Goal: Task Accomplishment & Management: Manage account settings

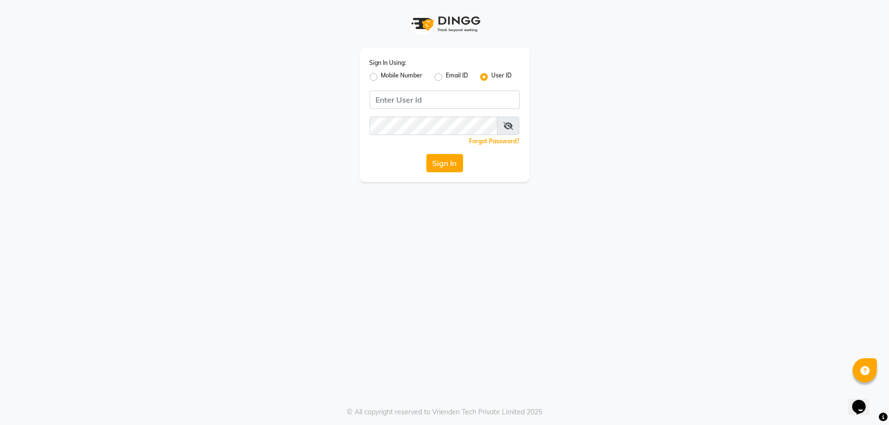
click at [381, 78] on label "Mobile Number" at bounding box center [402, 77] width 42 height 12
click at [381, 77] on input "Mobile Number" at bounding box center [384, 74] width 6 height 6
radio input "true"
radio input "false"
click at [388, 102] on div at bounding box center [385, 99] width 31 height 10
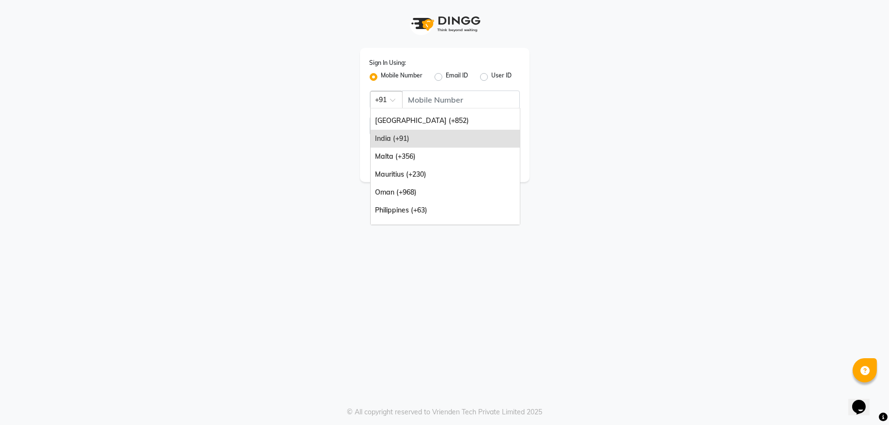
scroll to position [105, 0]
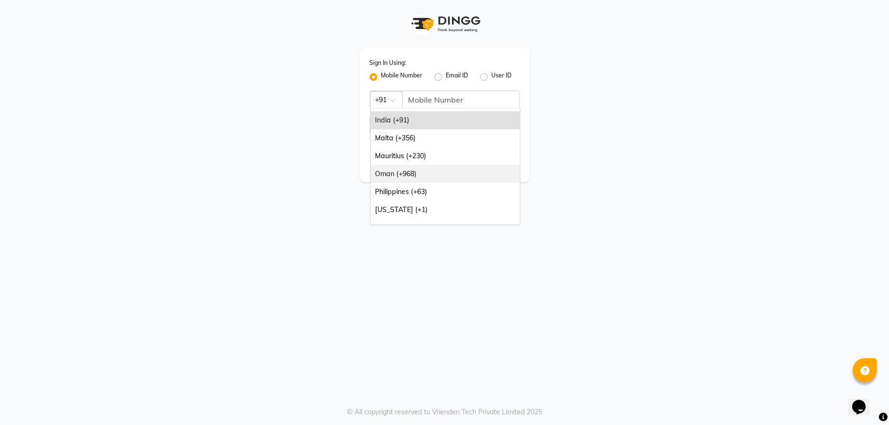
click at [430, 172] on div "Oman (+968)" at bounding box center [444, 174] width 149 height 18
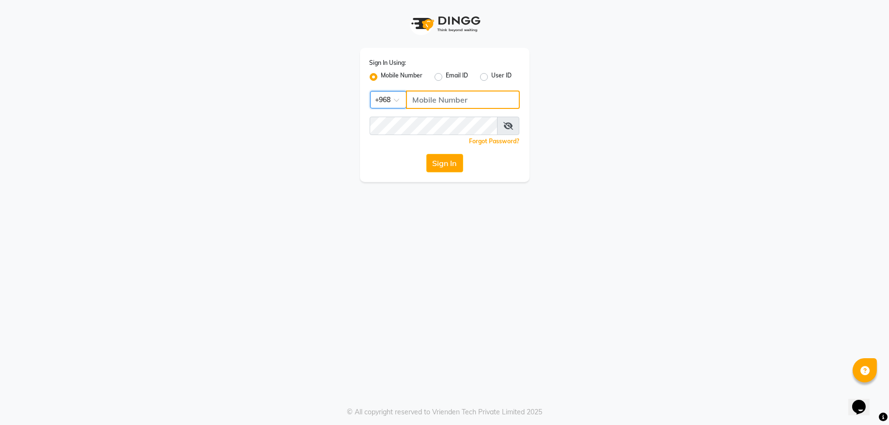
click at [438, 95] on input "Username" at bounding box center [463, 100] width 114 height 18
click at [438, 96] on input "Username" at bounding box center [463, 100] width 114 height 18
type input "92262732"
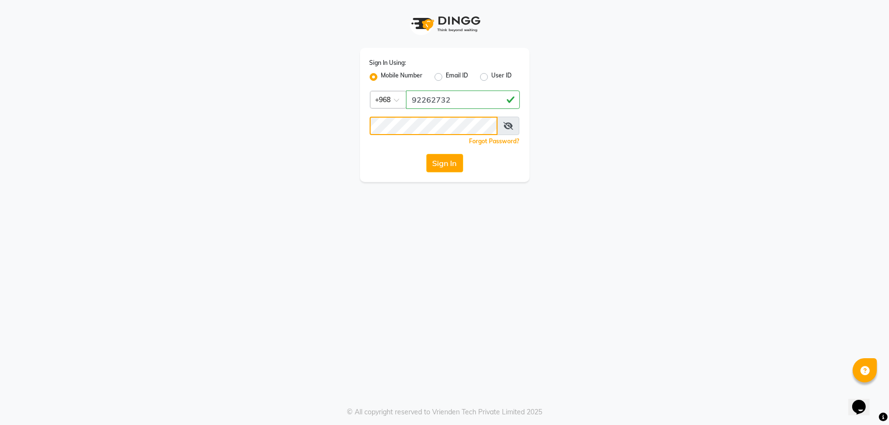
click at [426, 154] on button "Sign In" at bounding box center [444, 163] width 37 height 18
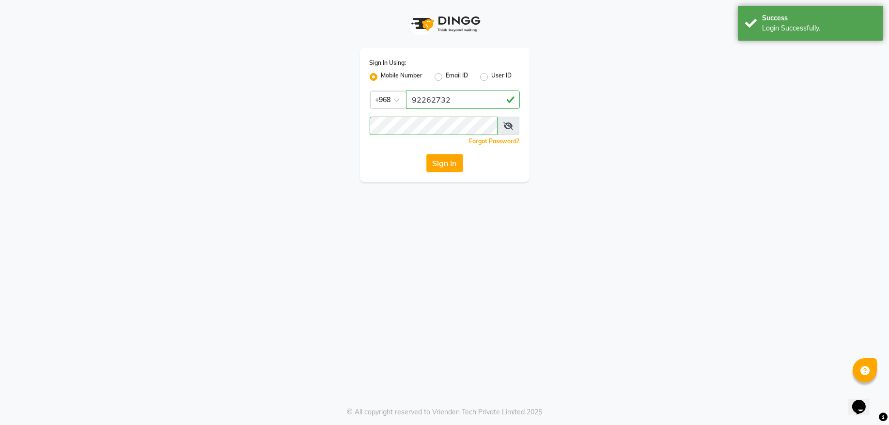
click at [438, 161] on button "Sign In" at bounding box center [444, 163] width 37 height 18
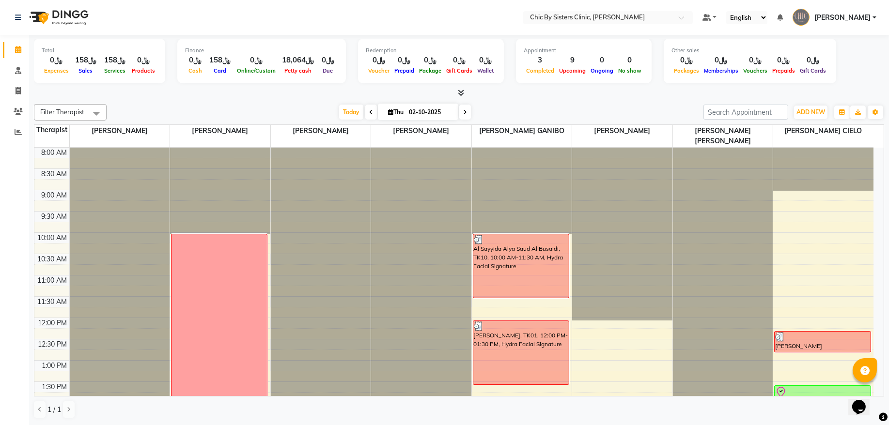
scroll to position [196, 0]
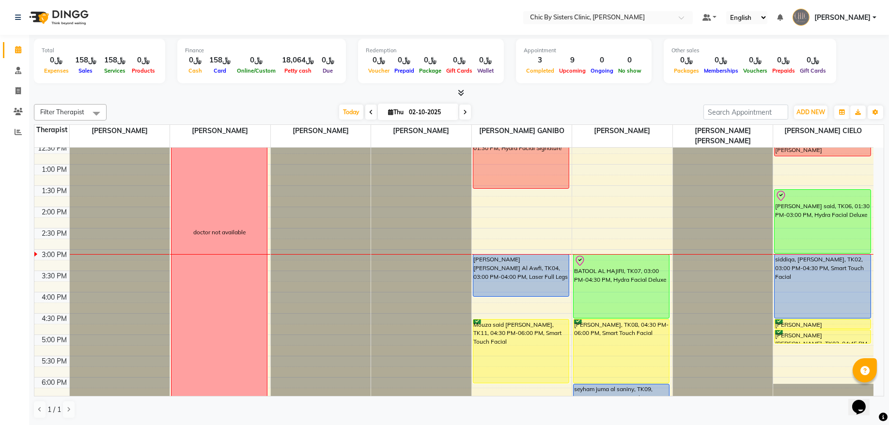
click at [365, 112] on span at bounding box center [371, 112] width 12 height 15
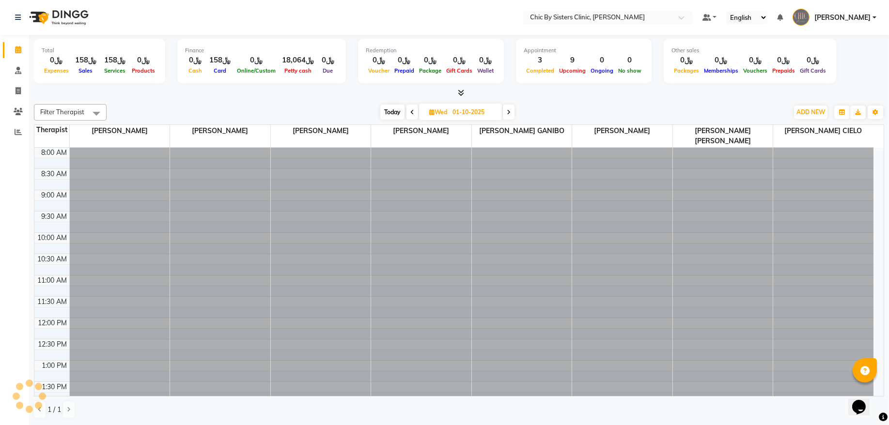
scroll to position [303, 0]
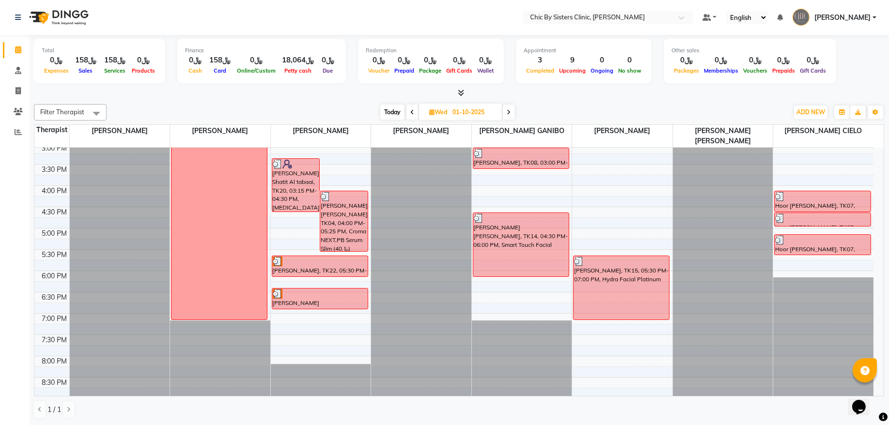
click at [511, 116] on span at bounding box center [509, 112] width 12 height 15
type input "02-10-2025"
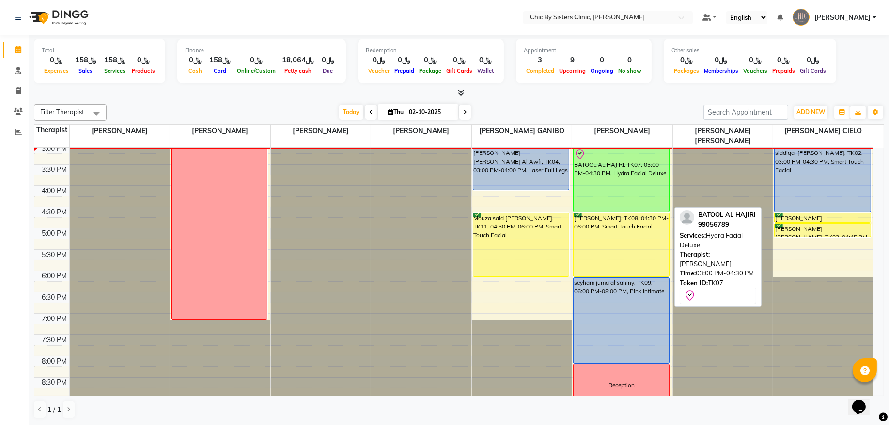
click at [618, 184] on div "BATOOL AL HAJIRI, TK07, 03:00 PM-04:30 PM, Hydra Facial Deluxe" at bounding box center [620, 179] width 95 height 63
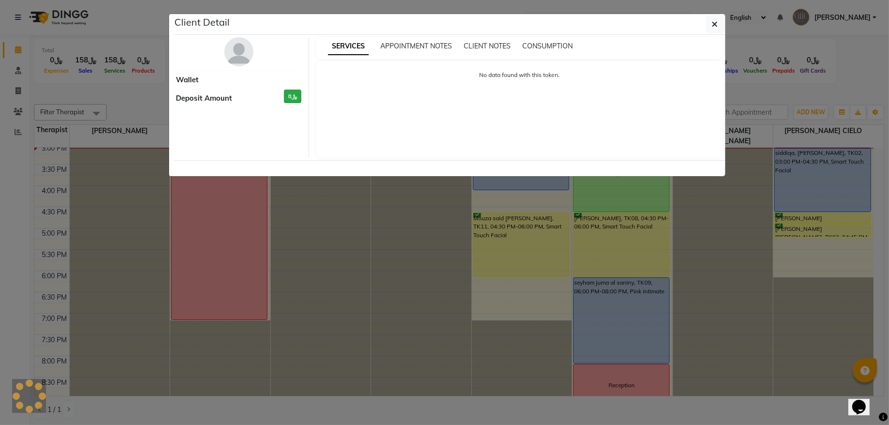
select select "8"
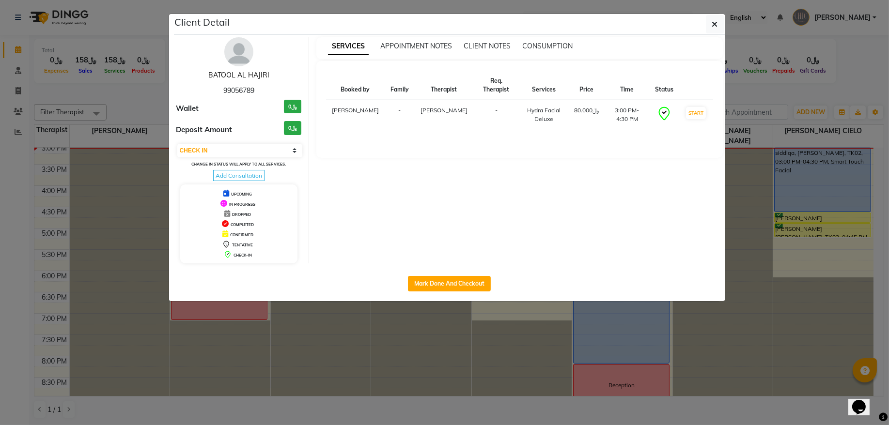
click at [251, 79] on link "BATOOL AL HAJIRI" at bounding box center [238, 75] width 61 height 9
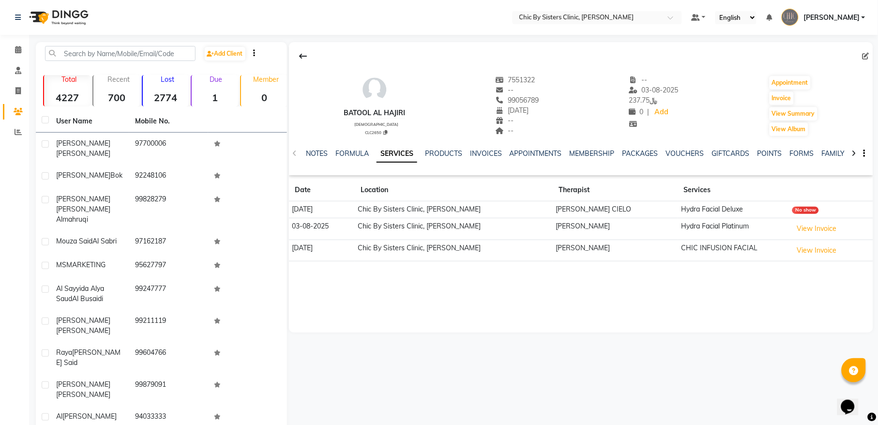
click at [862, 54] on div at bounding box center [581, 56] width 584 height 18
click at [864, 57] on icon at bounding box center [866, 56] width 7 height 7
select select "18"
select select "11"
select select "[DEMOGRAPHIC_DATA]"
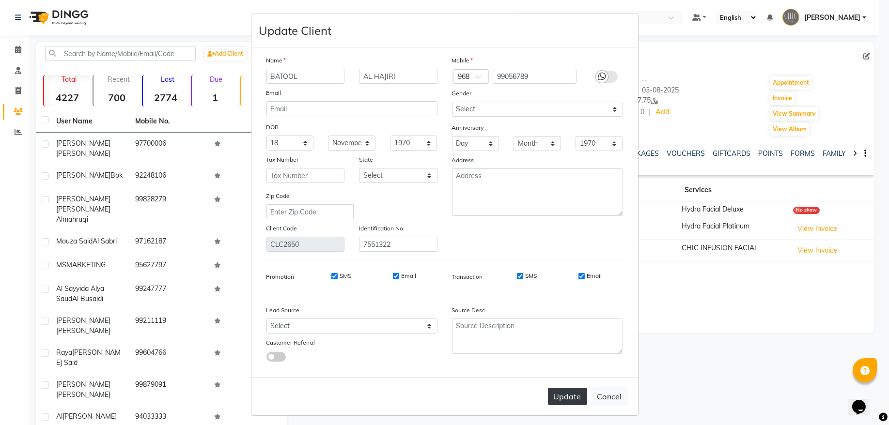
click at [557, 392] on button "Update" at bounding box center [567, 396] width 39 height 17
select select
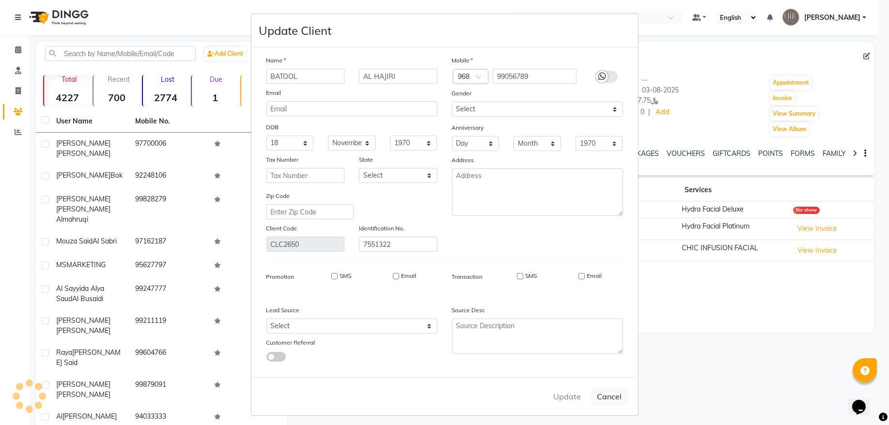
select select
checkbox input "false"
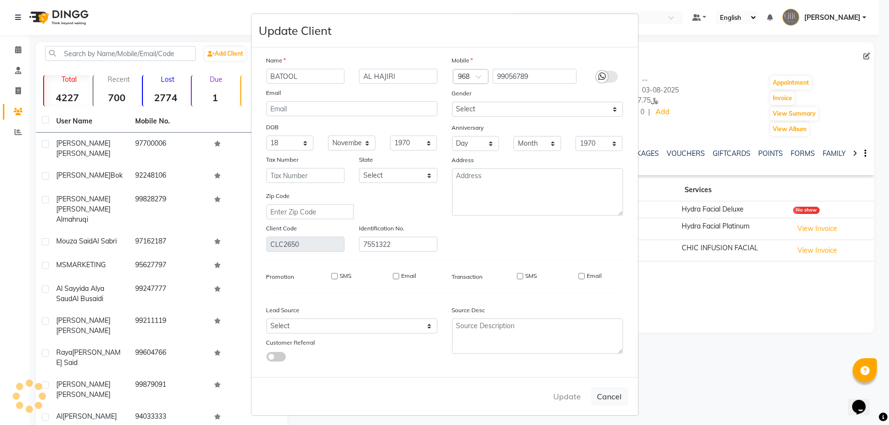
checkbox input "false"
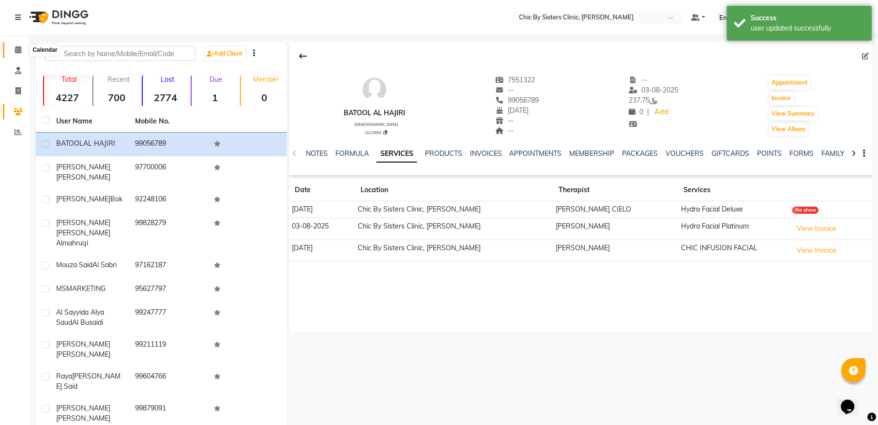
click at [16, 48] on icon at bounding box center [18, 49] width 6 height 7
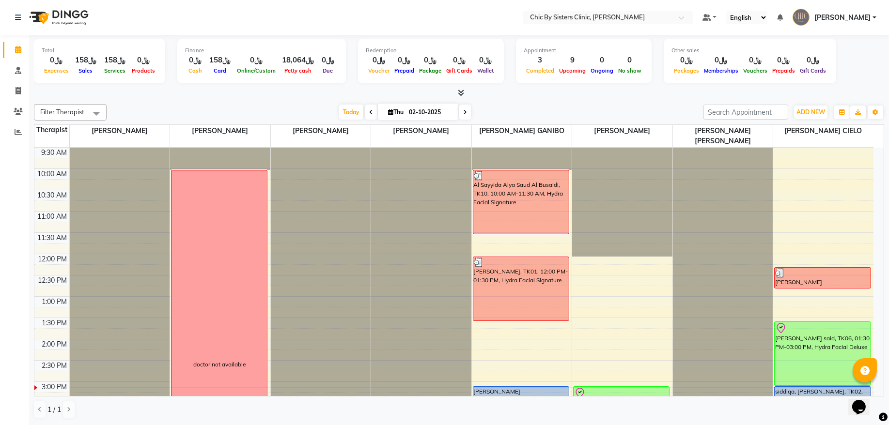
scroll to position [196, 0]
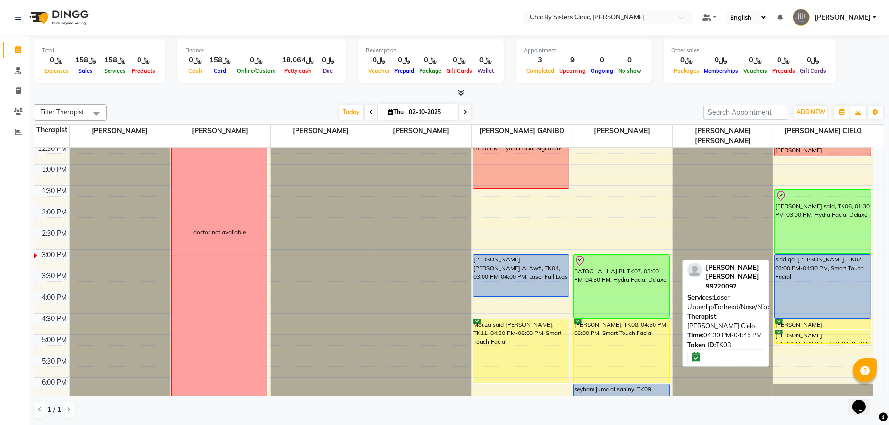
click at [810, 324] on div "[PERSON_NAME] [PERSON_NAME], TK03, 04:30 PM-04:45 PM, Laser Upperlip/Forhead/No…" at bounding box center [822, 324] width 96 height 9
select select "6"
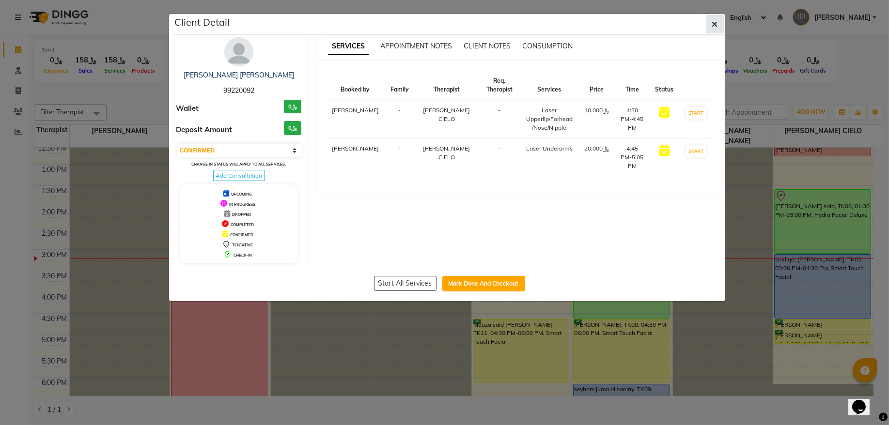
click at [710, 30] on button "button" at bounding box center [714, 24] width 18 height 18
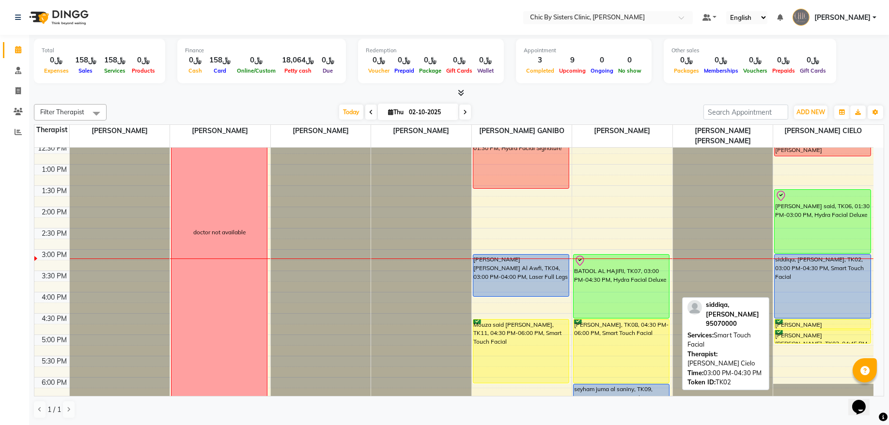
click at [791, 281] on div "siddiqa, [PERSON_NAME], TK02, 03:00 PM-04:30 PM, Smart Touch Facial" at bounding box center [822, 286] width 96 height 63
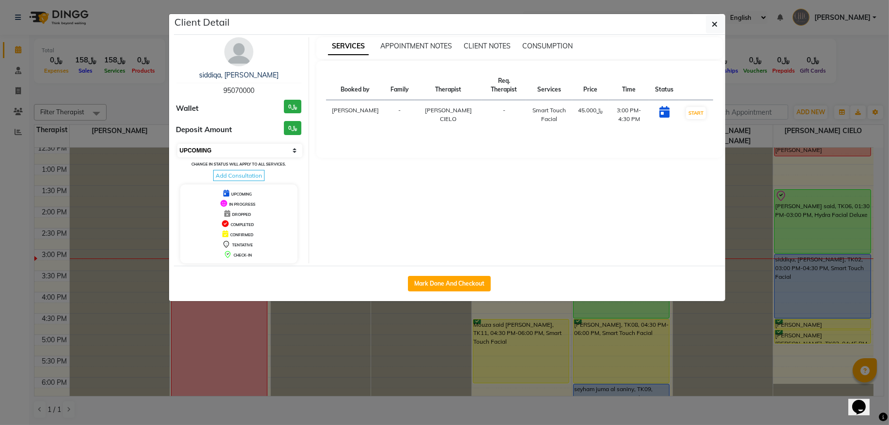
click at [202, 152] on select "Select IN SERVICE CONFIRMED TENTATIVE CHECK IN MARK DONE DROPPED UPCOMING" at bounding box center [239, 151] width 125 height 14
select select "6"
click at [177, 144] on select "Select IN SERVICE CONFIRMED TENTATIVE CHECK IN MARK DONE DROPPED UPCOMING" at bounding box center [239, 151] width 125 height 14
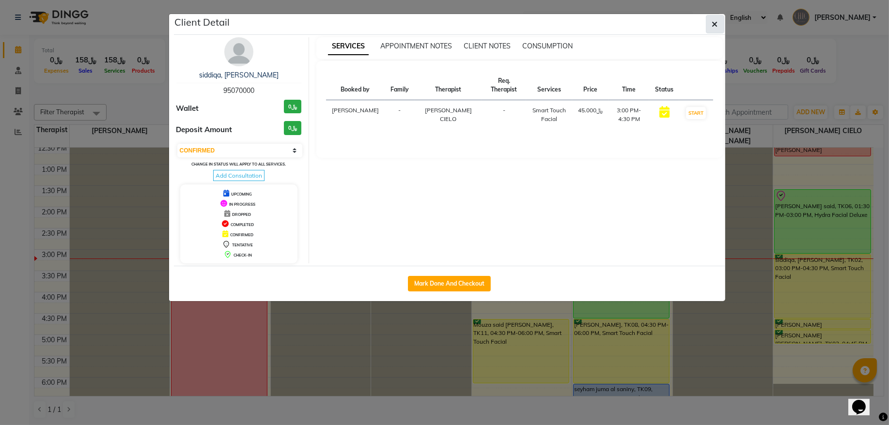
click at [718, 27] on button "button" at bounding box center [714, 24] width 18 height 18
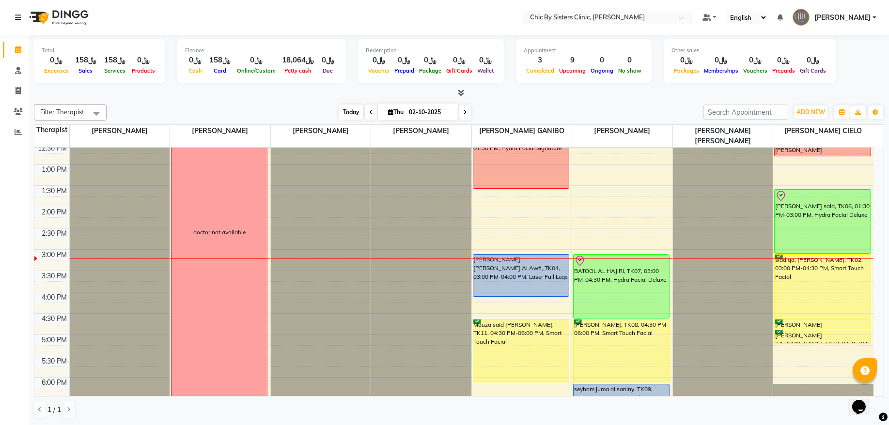
click at [343, 110] on span "Today" at bounding box center [351, 112] width 24 height 15
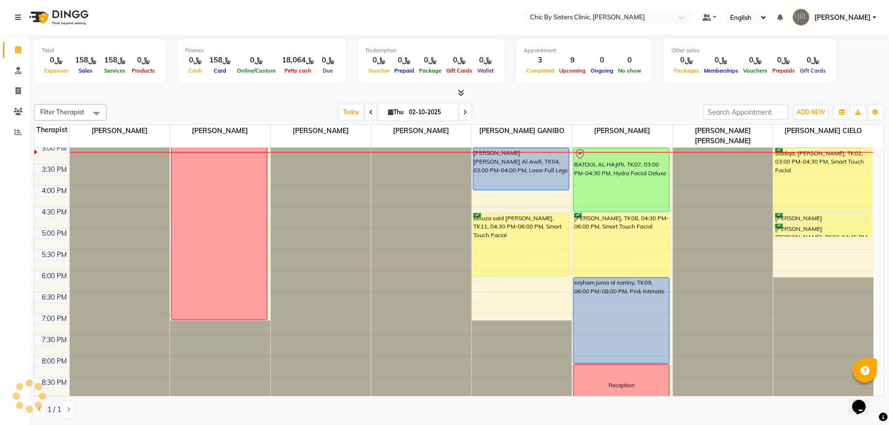
scroll to position [237, 0]
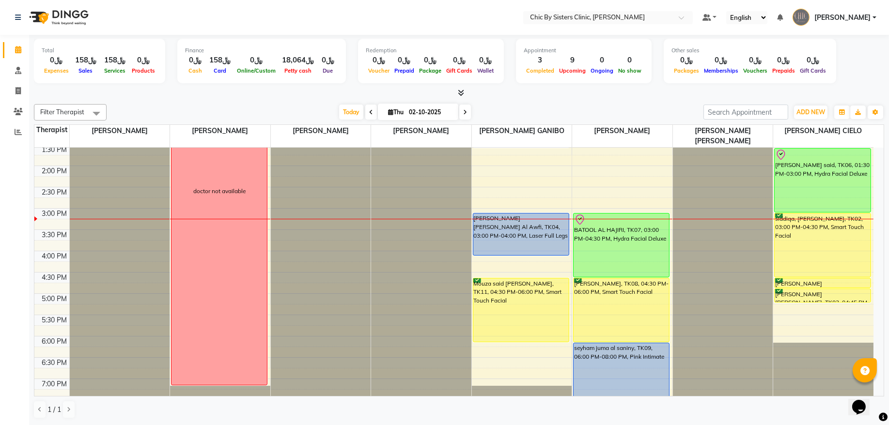
click at [442, 107] on input "02-10-2025" at bounding box center [430, 112] width 48 height 15
select select "10"
select select "2025"
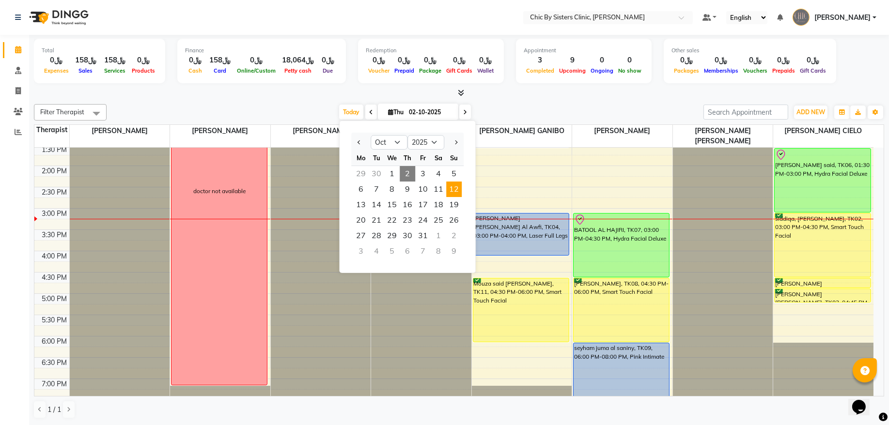
click at [455, 194] on span "12" at bounding box center [453, 189] width 15 height 15
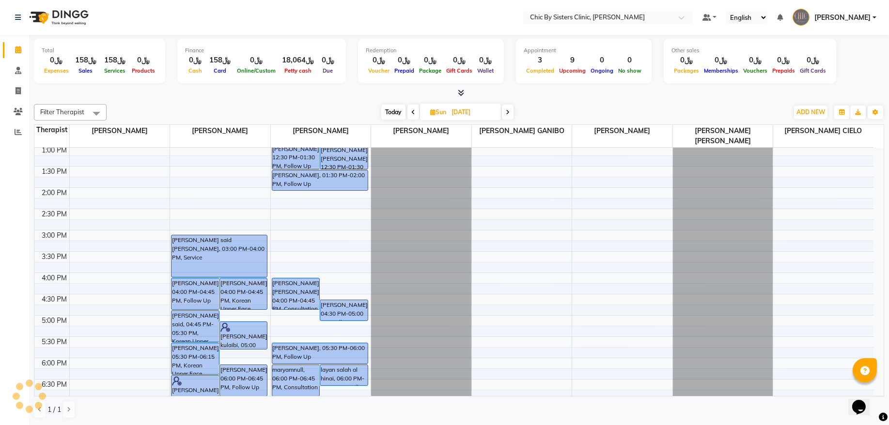
scroll to position [107, 0]
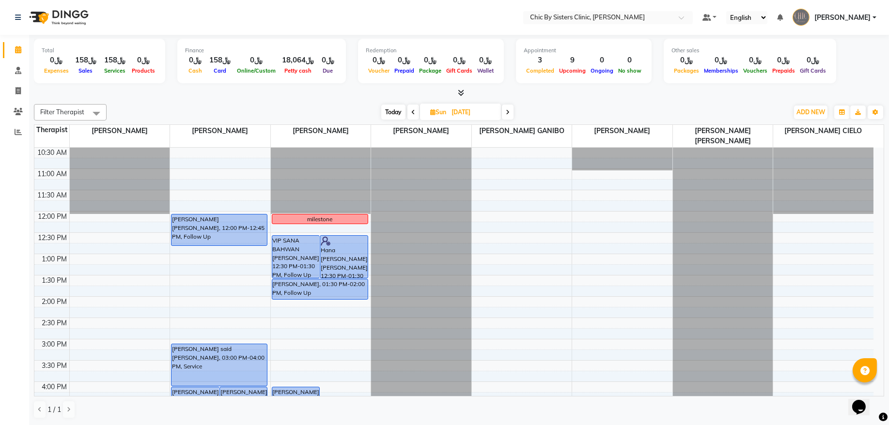
click at [394, 112] on span "Today" at bounding box center [393, 112] width 24 height 15
type input "02-10-2025"
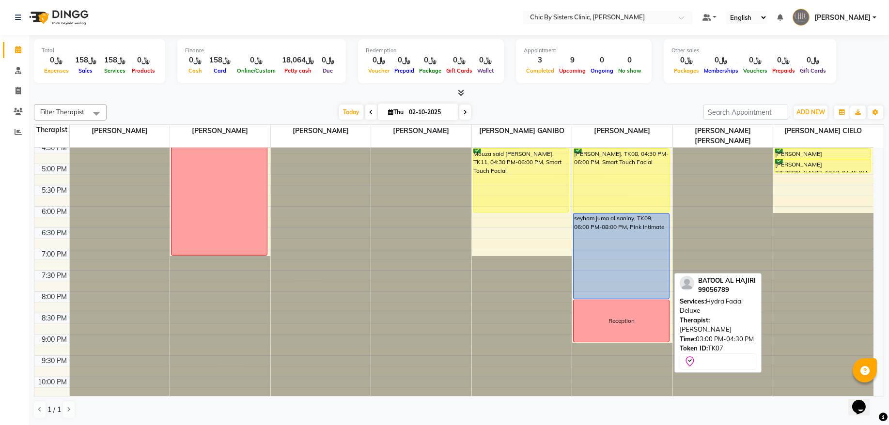
scroll to position [368, 0]
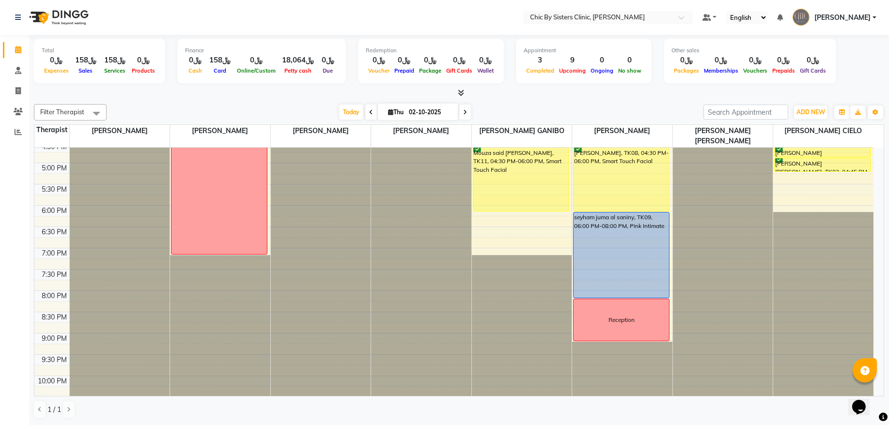
click at [434, 114] on input "02-10-2025" at bounding box center [430, 112] width 48 height 15
select select "10"
select select "2025"
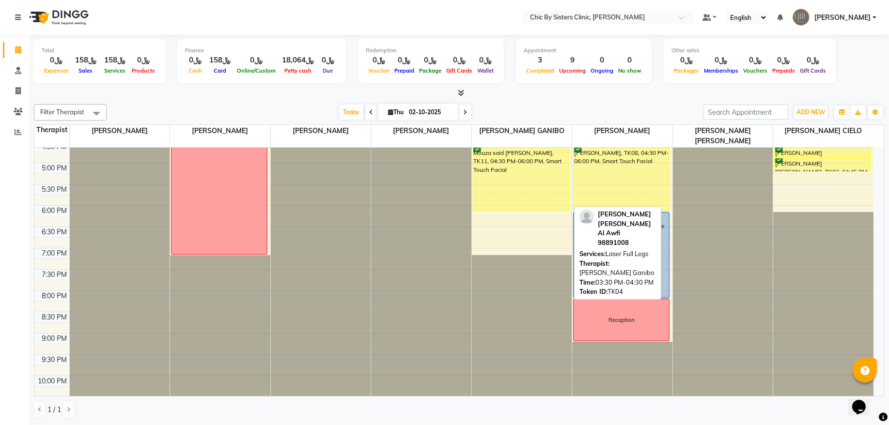
scroll to position [107, 0]
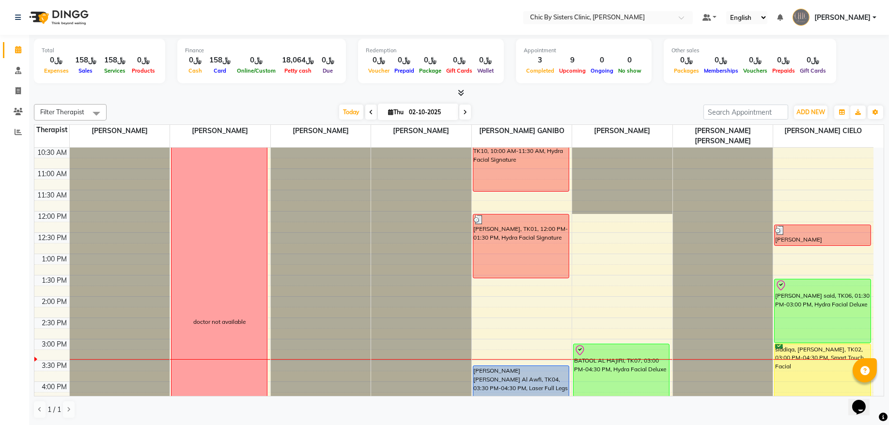
click at [416, 110] on input "02-10-2025" at bounding box center [430, 112] width 48 height 15
select select "10"
select select "2025"
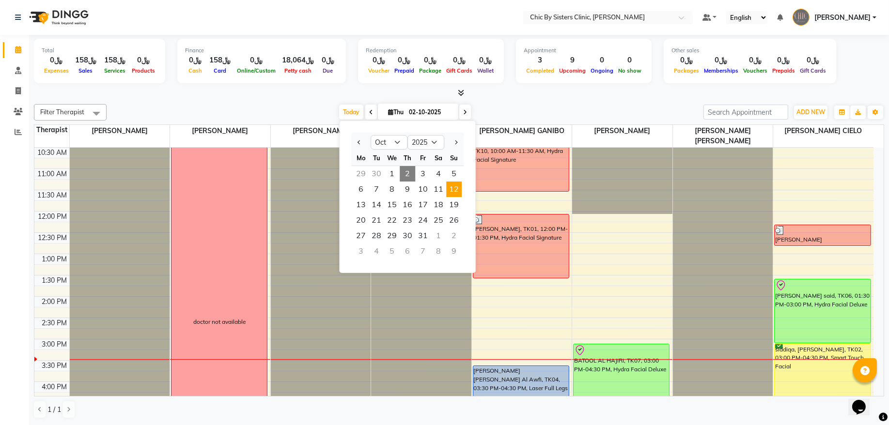
click at [455, 189] on span "12" at bounding box center [453, 189] width 15 height 15
type input "[DATE]"
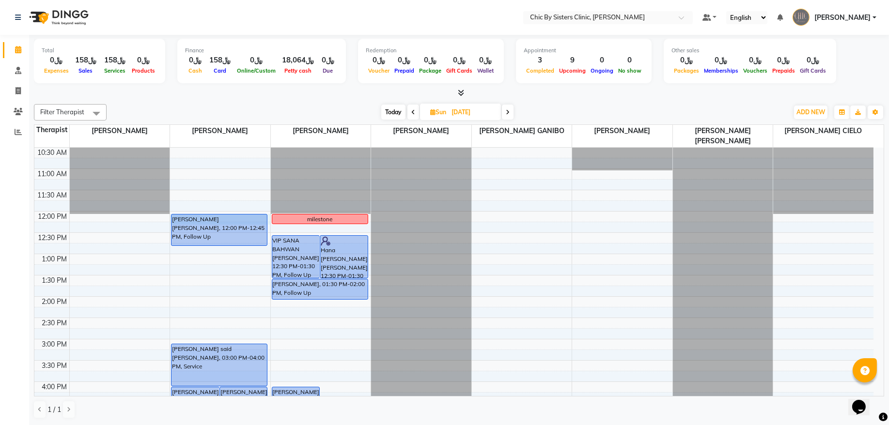
click at [269, 218] on div "8:00 AM 8:30 AM 9:00 AM 9:30 AM 10:00 AM 10:30 AM 11:00 AM 11:30 AM 12:00 PM 12…" at bounding box center [453, 381] width 839 height 681
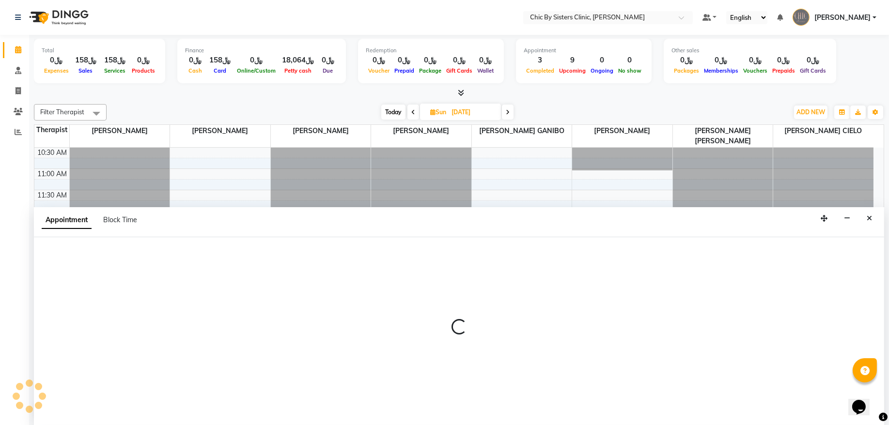
select select "49177"
select select "720"
select select "tentative"
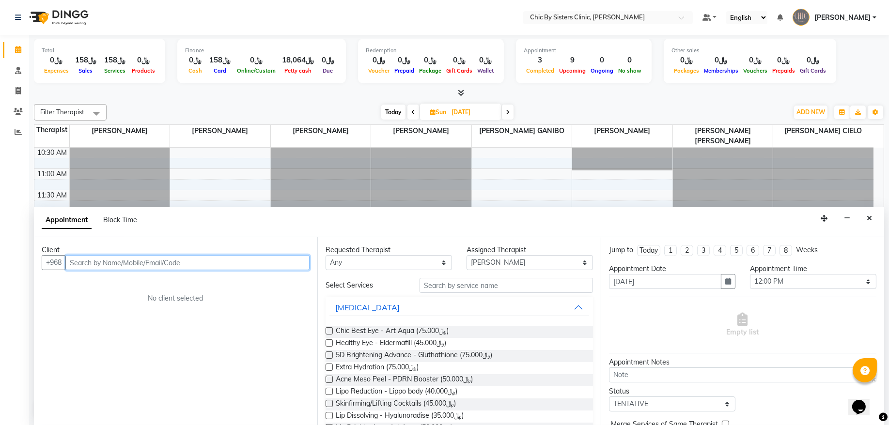
paste input "96890913031"
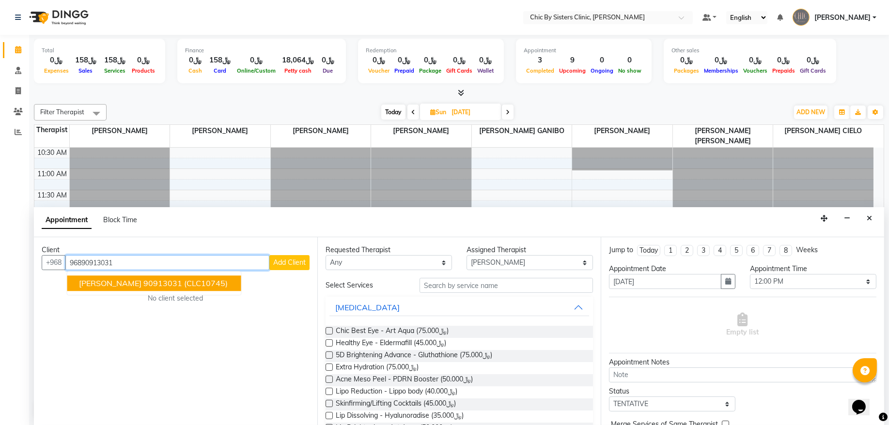
click at [143, 286] on ngb-highlight "90913031" at bounding box center [162, 284] width 39 height 10
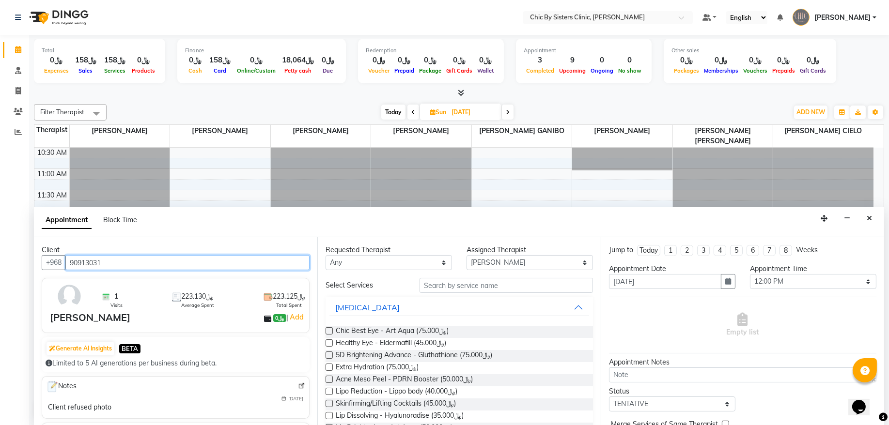
type input "90913031"
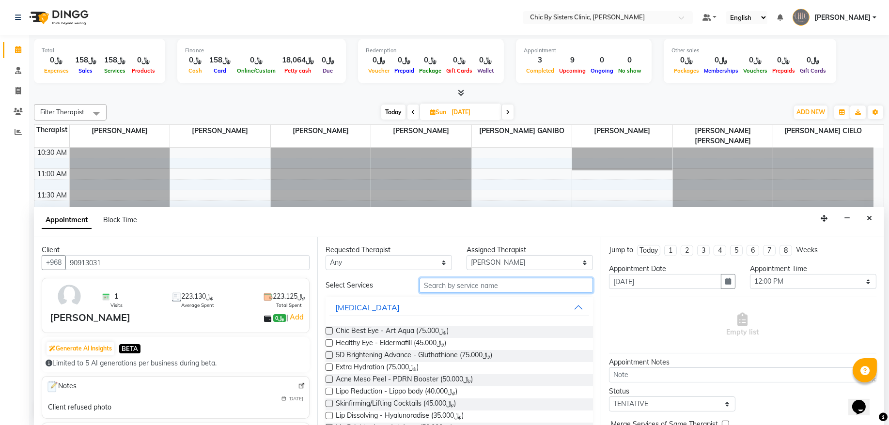
click at [445, 286] on input "text" at bounding box center [505, 285] width 173 height 15
type input "س"
type input "|"
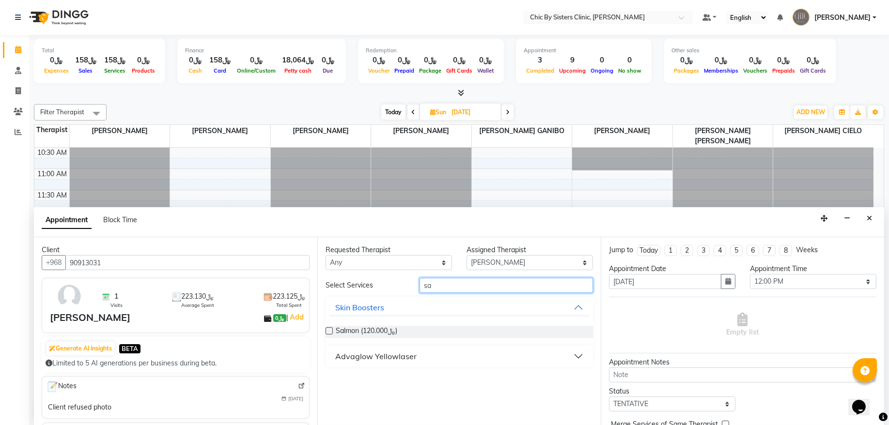
type input "s"
type input "aes"
click at [325, 332] on label at bounding box center [328, 330] width 7 height 7
click at [325, 332] on input "checkbox" at bounding box center [328, 332] width 6 height 6
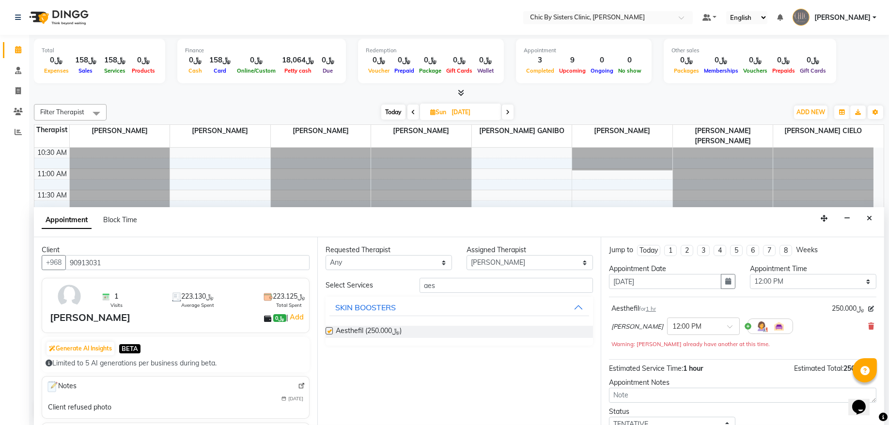
checkbox input "false"
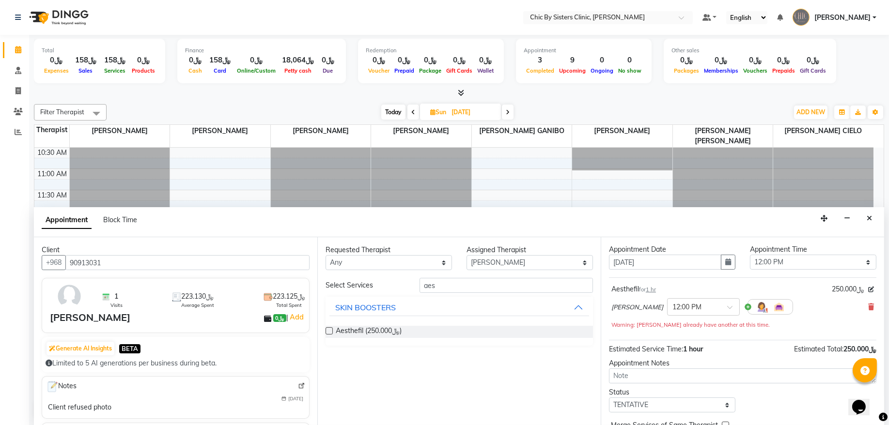
scroll to position [53, 0]
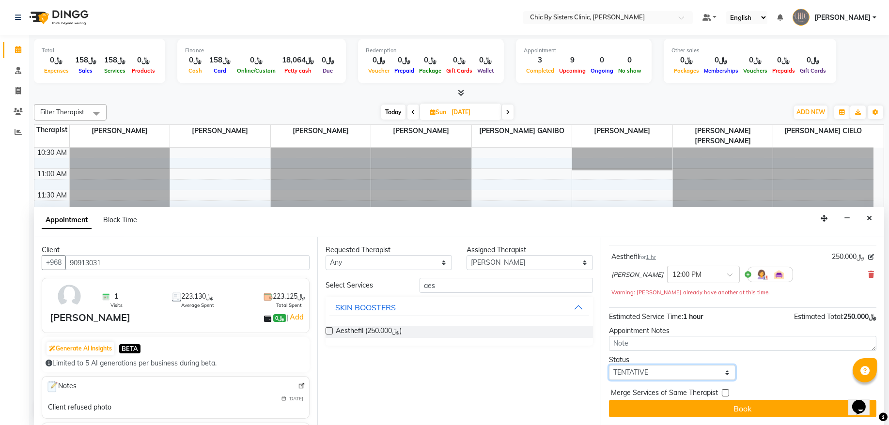
click at [652, 377] on select "Select TENTATIVE CONFIRM UPCOMING" at bounding box center [672, 372] width 126 height 15
click at [652, 375] on select "Select TENTATIVE CONFIRM UPCOMING" at bounding box center [672, 372] width 126 height 15
click at [653, 369] on select "Select TENTATIVE CONFIRM UPCOMING" at bounding box center [672, 372] width 126 height 15
select select "upcoming"
click at [609, 366] on select "Select TENTATIVE CONFIRM UPCOMING" at bounding box center [672, 372] width 126 height 15
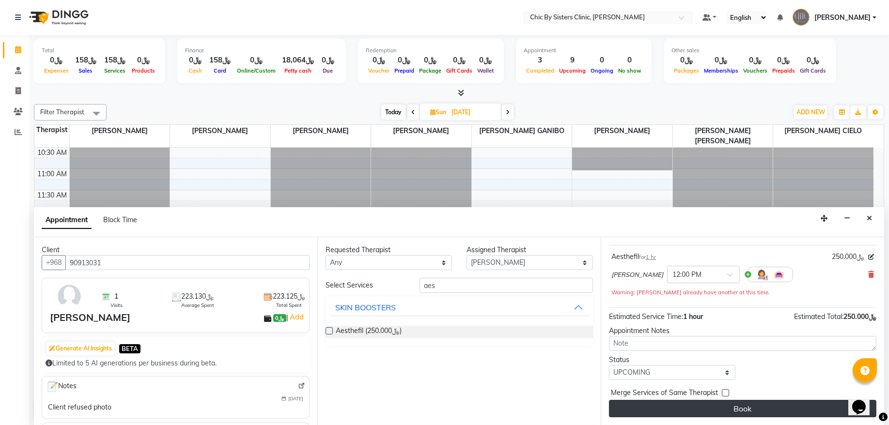
click at [648, 402] on button "Book" at bounding box center [742, 408] width 267 height 17
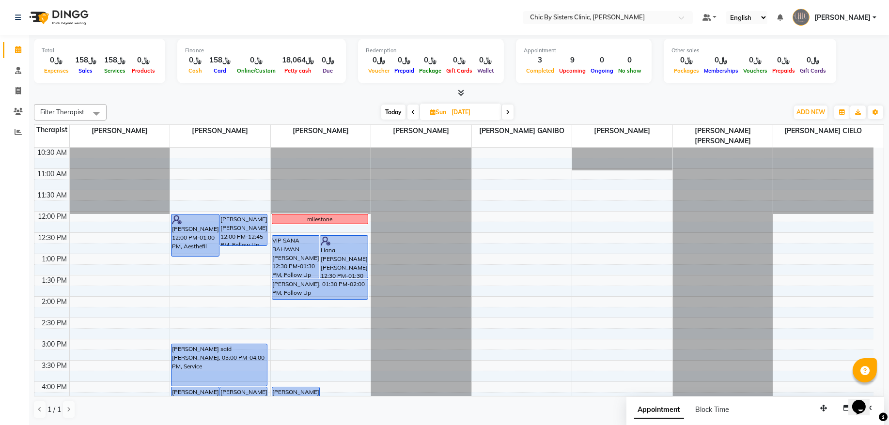
click at [382, 117] on span "Today" at bounding box center [393, 112] width 24 height 15
type input "02-10-2025"
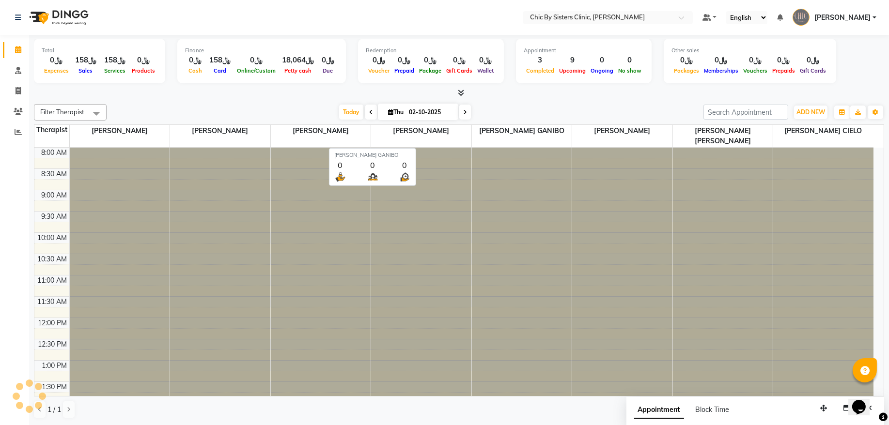
scroll to position [303, 0]
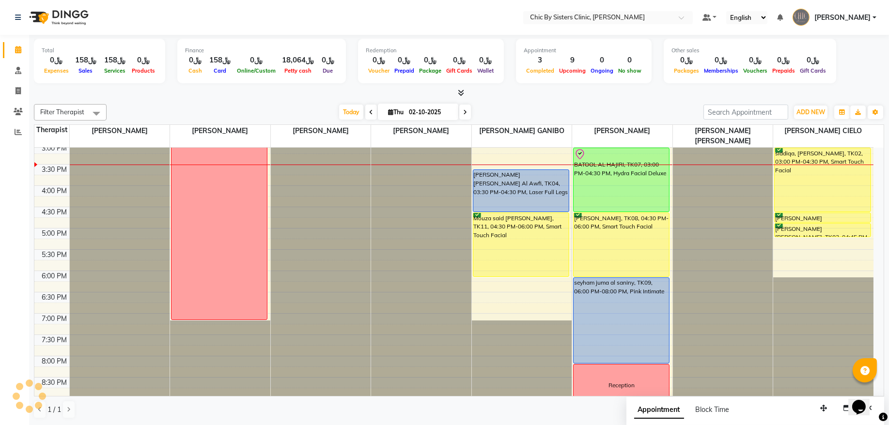
click at [433, 112] on input "02-10-2025" at bounding box center [430, 112] width 48 height 15
select select "10"
select select "2025"
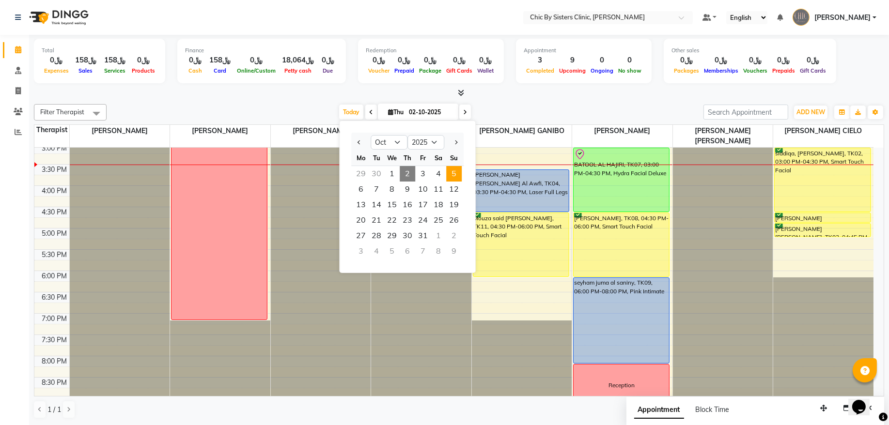
click at [454, 172] on span "5" at bounding box center [453, 173] width 15 height 15
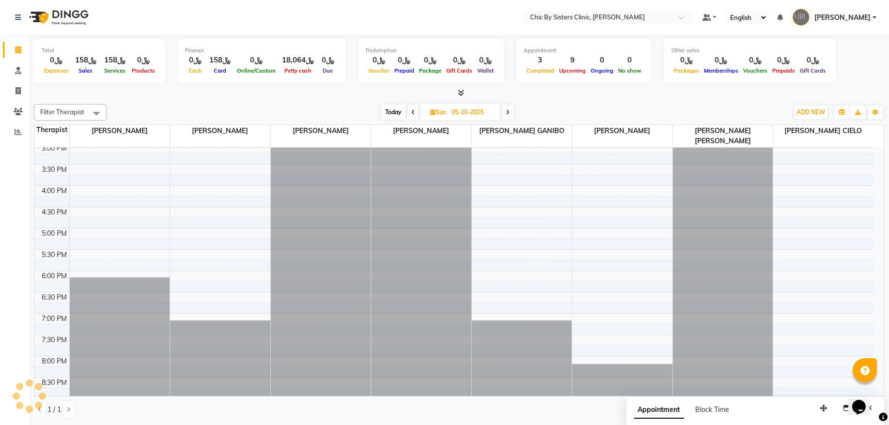
scroll to position [41, 0]
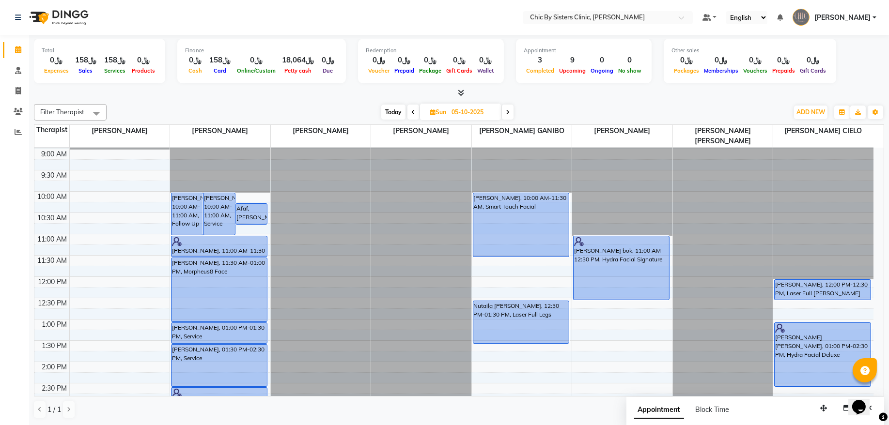
click at [509, 118] on span at bounding box center [508, 112] width 12 height 15
type input "[DATE]"
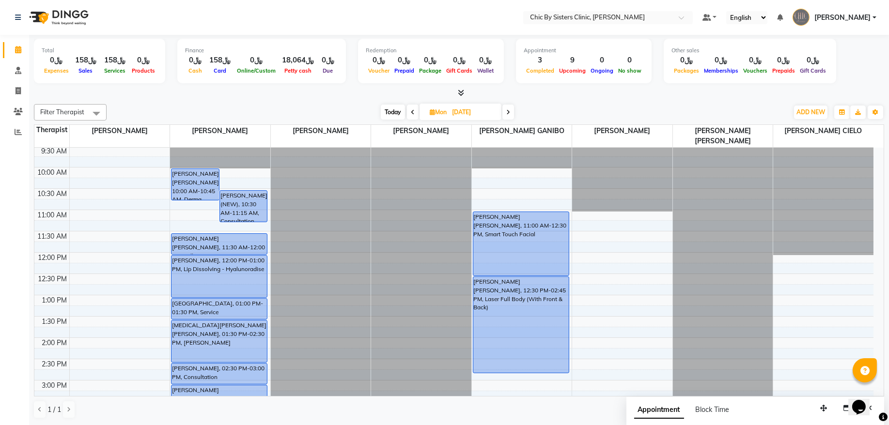
scroll to position [0, 0]
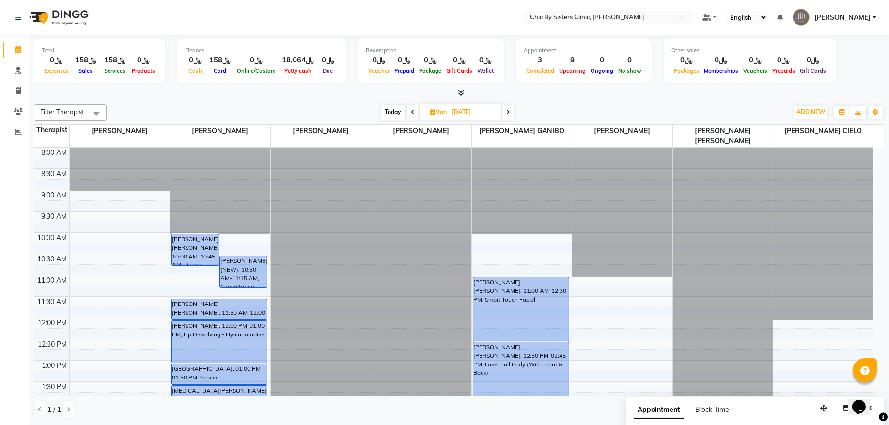
click at [475, 108] on input "[DATE]" at bounding box center [473, 112] width 48 height 15
select select "10"
select select "2025"
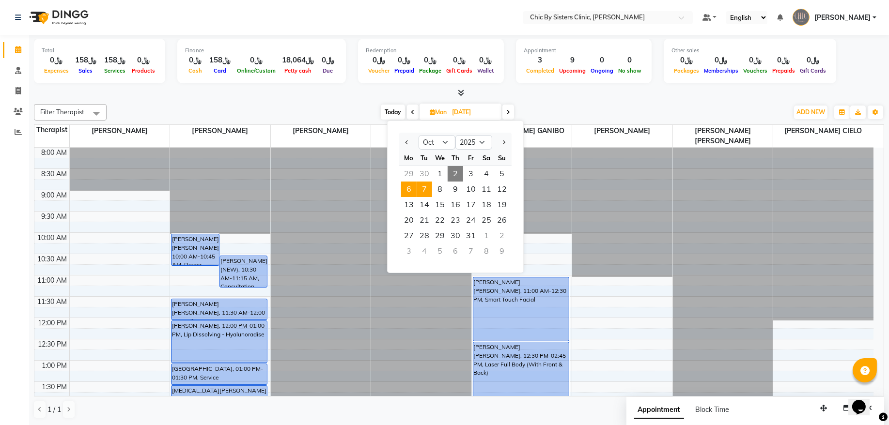
click at [429, 195] on span "7" at bounding box center [423, 189] width 15 height 15
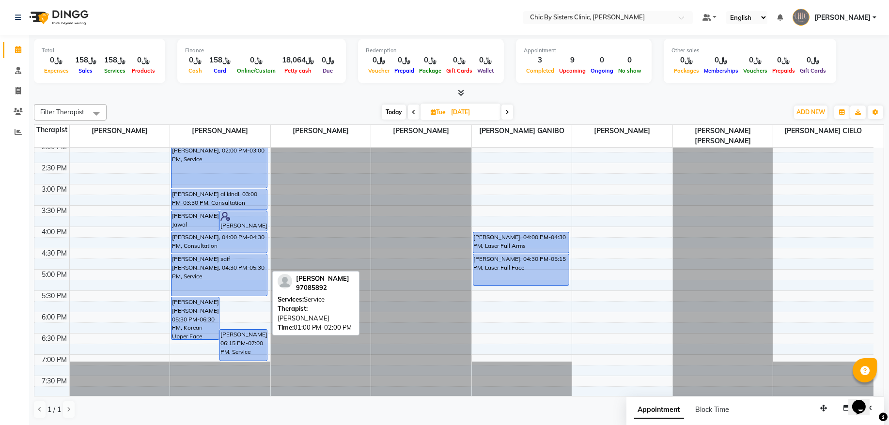
scroll to position [131, 0]
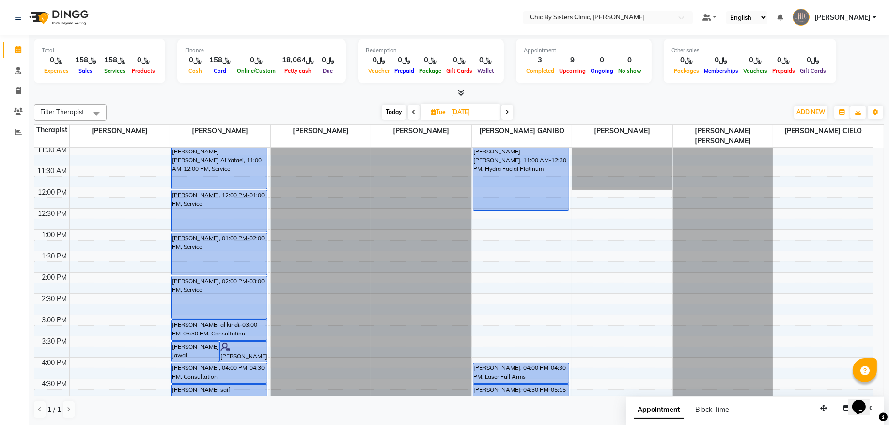
click at [507, 117] on span at bounding box center [507, 112] width 12 height 15
type input "[DATE]"
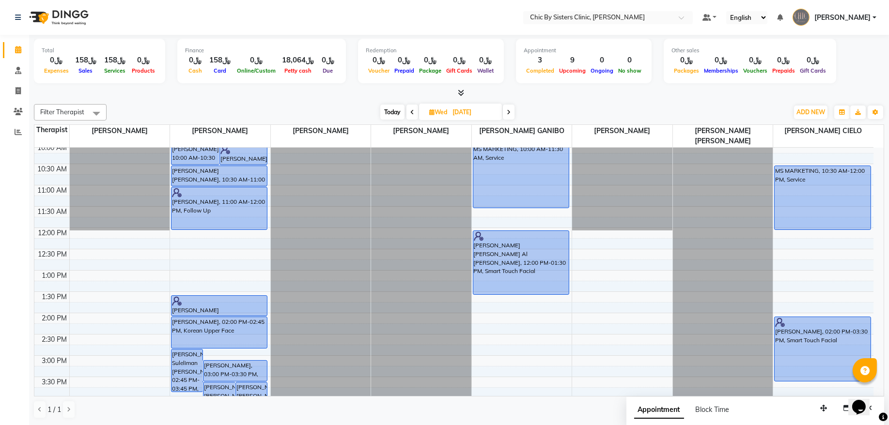
scroll to position [172, 0]
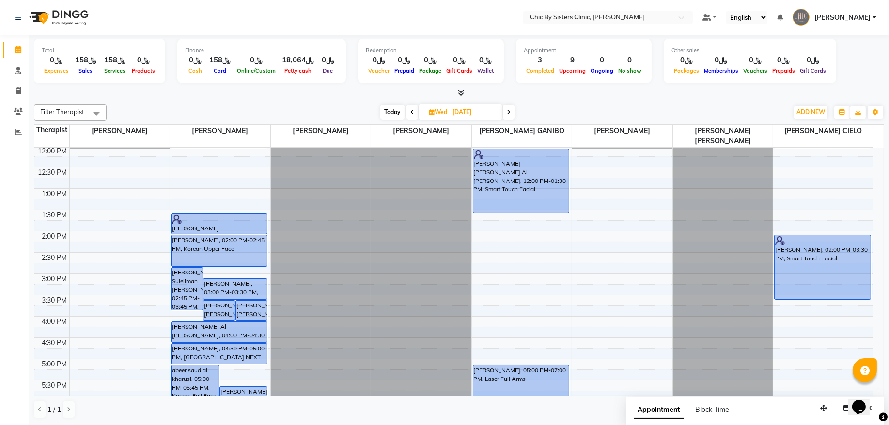
click at [268, 218] on div "8:00 AM 8:30 AM 9:00 AM 9:30 AM 10:00 AM 10:30 AM 11:00 AM 11:30 AM 12:00 PM 12…" at bounding box center [453, 316] width 839 height 681
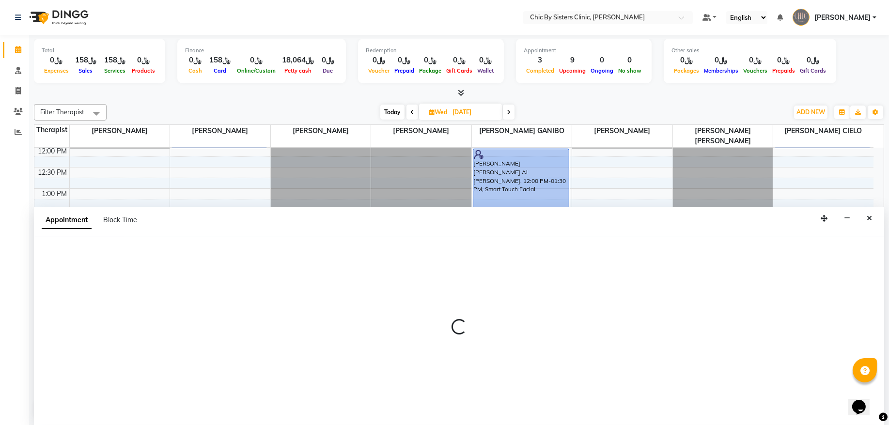
select select "49177"
select select "tentative"
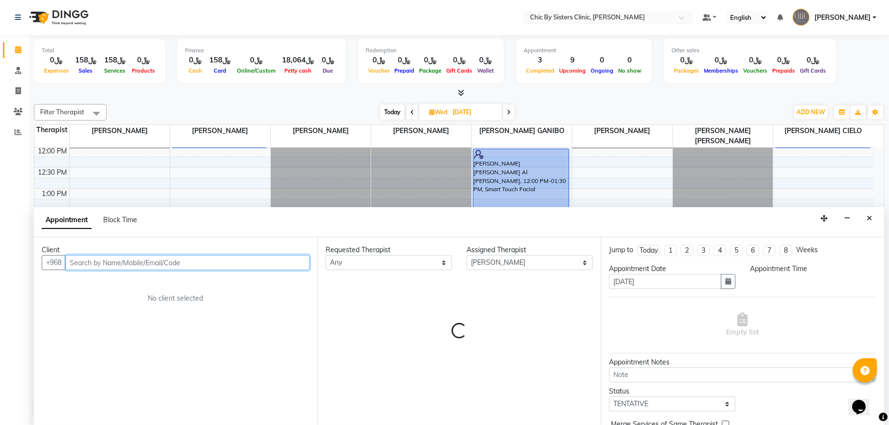
select select "810"
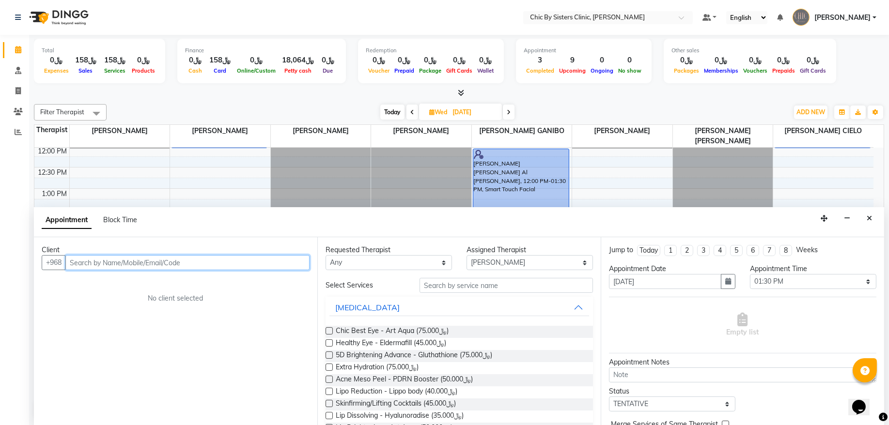
click at [162, 259] on input "text" at bounding box center [187, 262] width 244 height 15
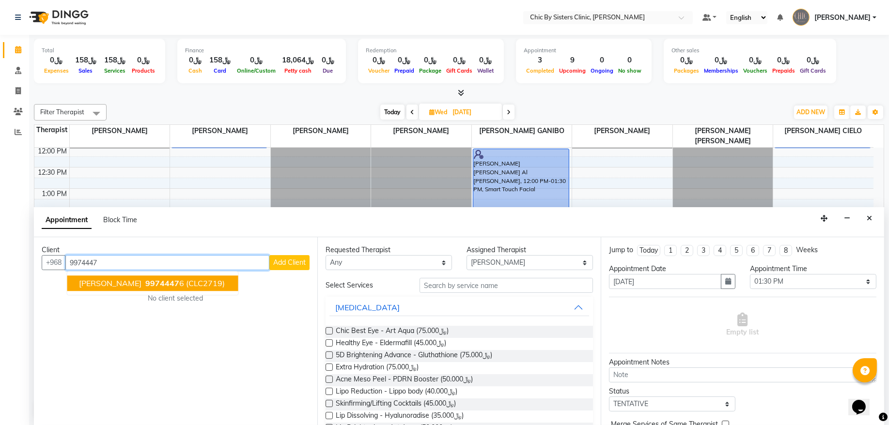
click at [157, 279] on span "9974447" at bounding box center [162, 284] width 34 height 10
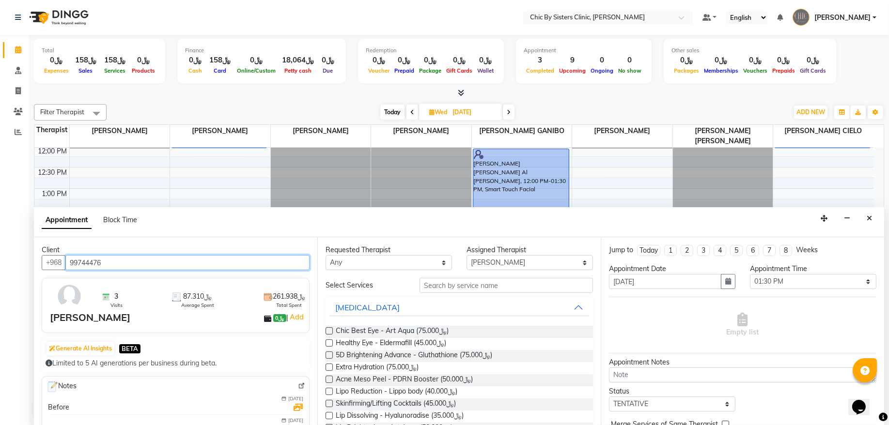
type input "99744476"
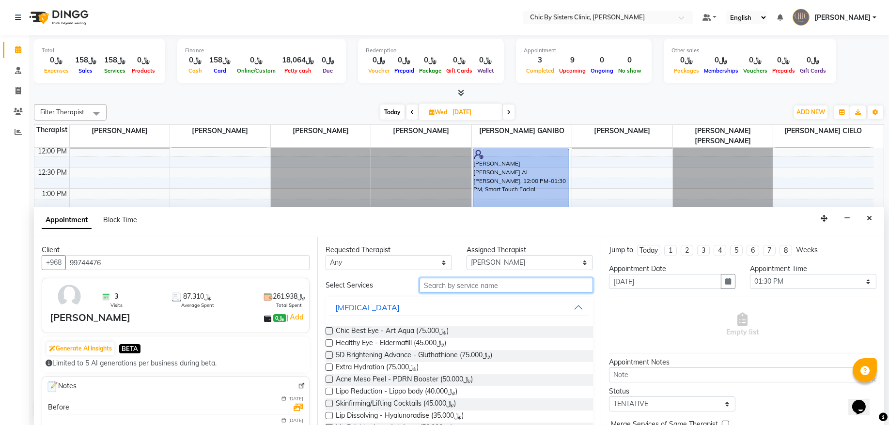
click at [513, 286] on input "text" at bounding box center [505, 285] width 173 height 15
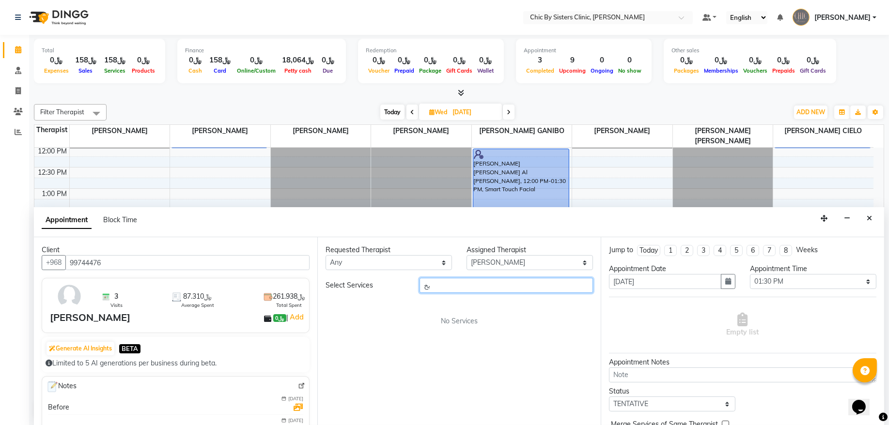
type input "ب"
type input "foll"
click at [332, 334] on label at bounding box center [328, 330] width 7 height 7
click at [332, 334] on input "checkbox" at bounding box center [328, 332] width 6 height 6
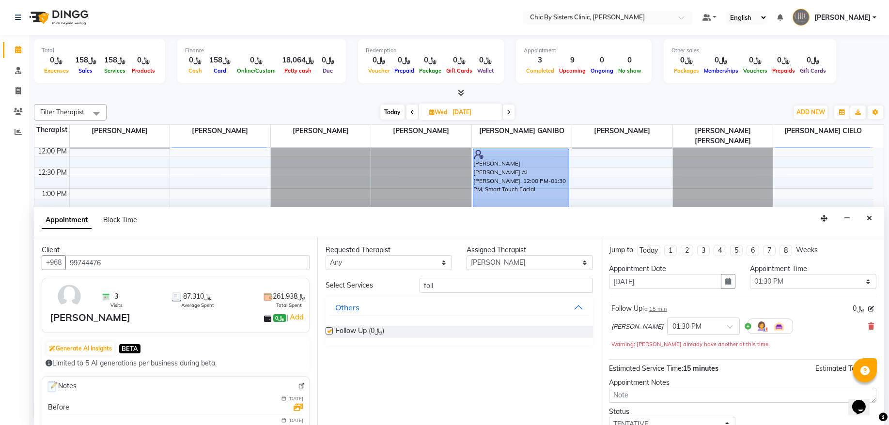
checkbox input "false"
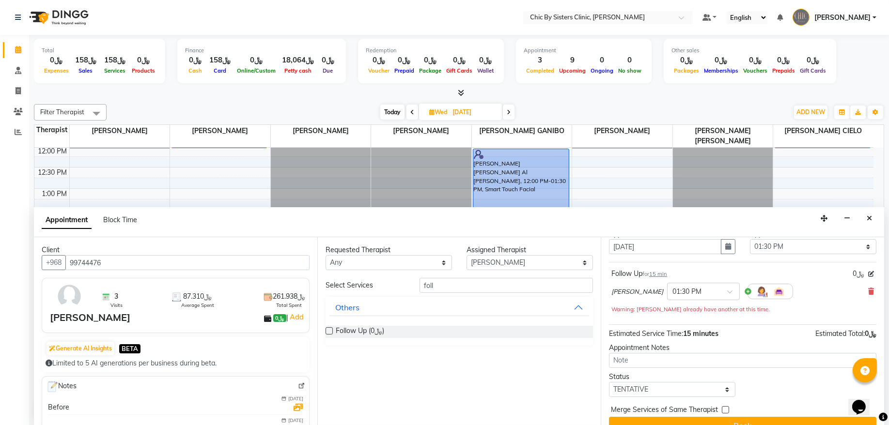
scroll to position [53, 0]
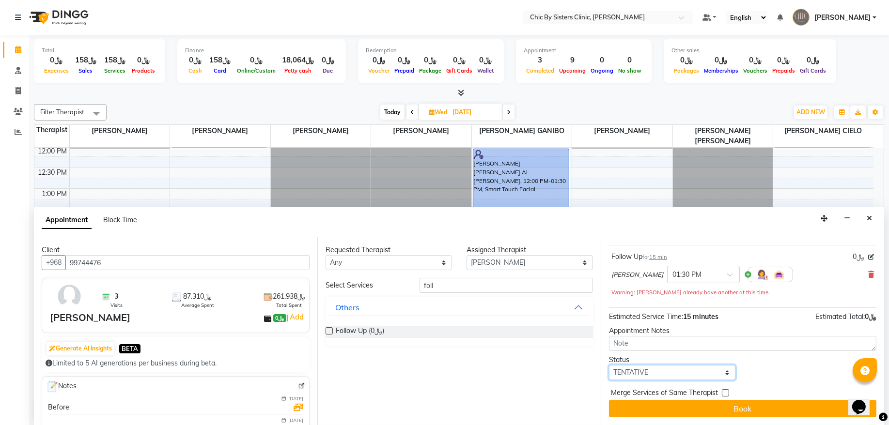
click at [645, 371] on select "Select TENTATIVE CONFIRM UPCOMING" at bounding box center [672, 372] width 126 height 15
select select "upcoming"
click at [609, 366] on select "Select TENTATIVE CONFIRM UPCOMING" at bounding box center [672, 372] width 126 height 15
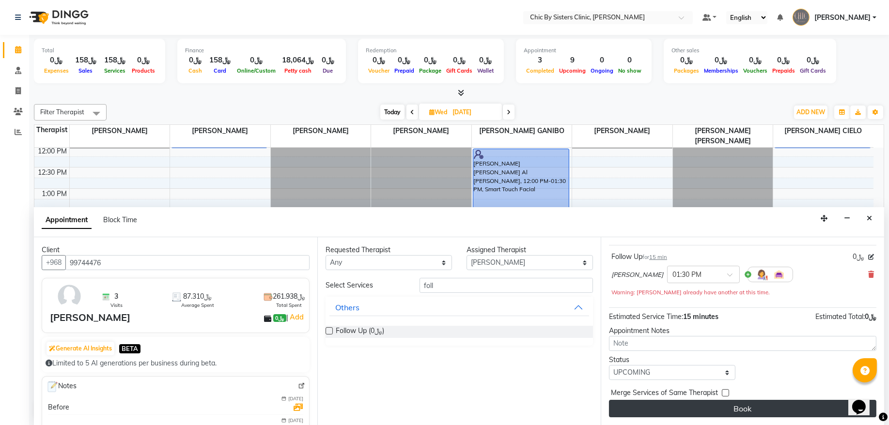
click at [636, 407] on button "Book" at bounding box center [742, 408] width 267 height 17
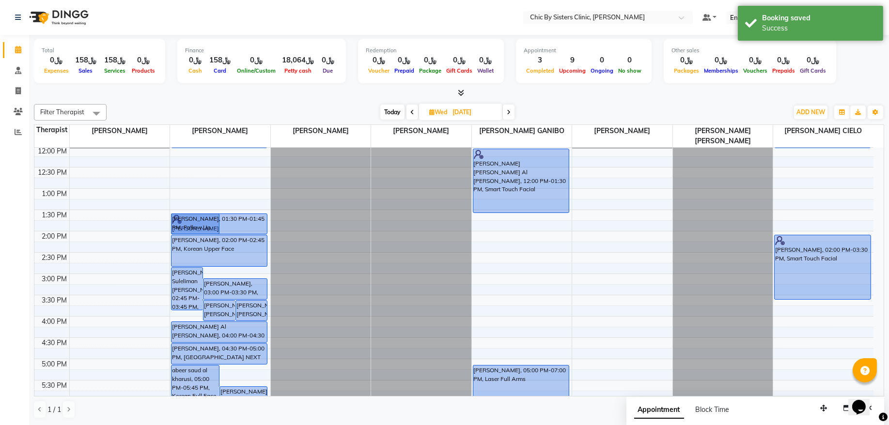
click at [247, 227] on div "[PERSON_NAME] Suleliman [PERSON_NAME], 02:45 PM-03:45 PM, Service [PERSON_NAME]…" at bounding box center [220, 316] width 100 height 681
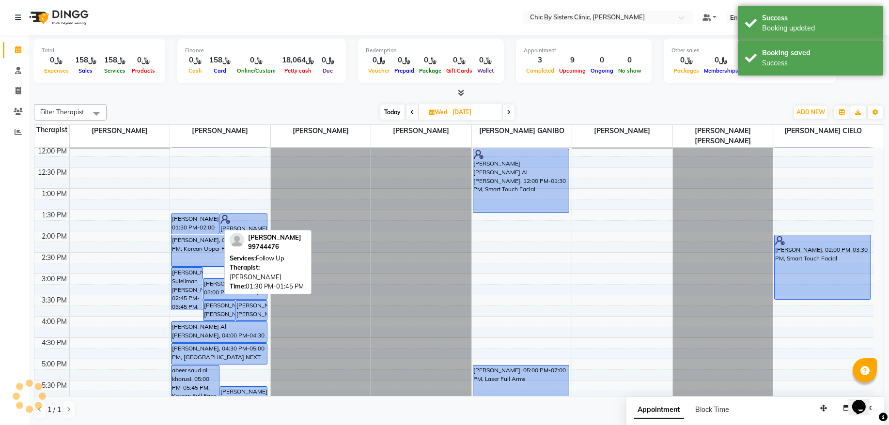
click at [202, 224] on div "[PERSON_NAME], 01:30 PM-02:00 PM, Follow Up" at bounding box center [194, 224] width 47 height 20
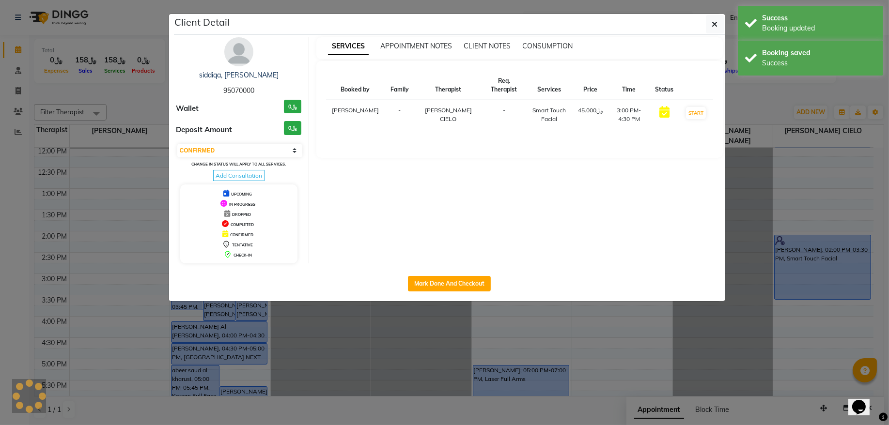
select select "select"
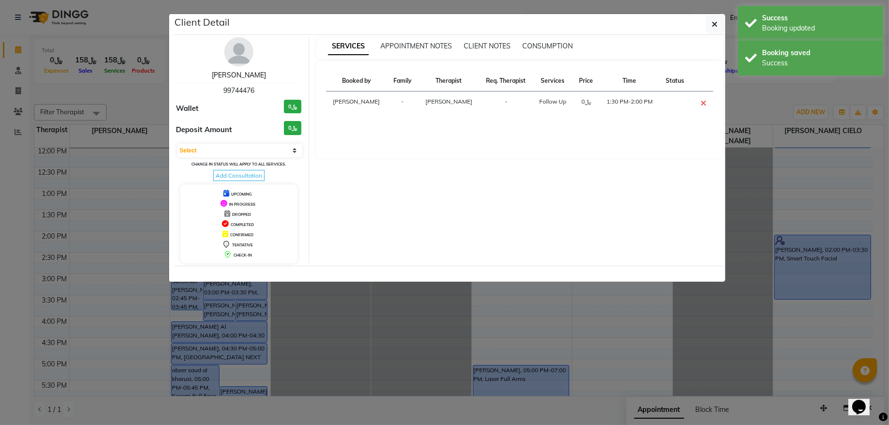
click at [238, 78] on link "[PERSON_NAME]" at bounding box center [239, 75] width 54 height 9
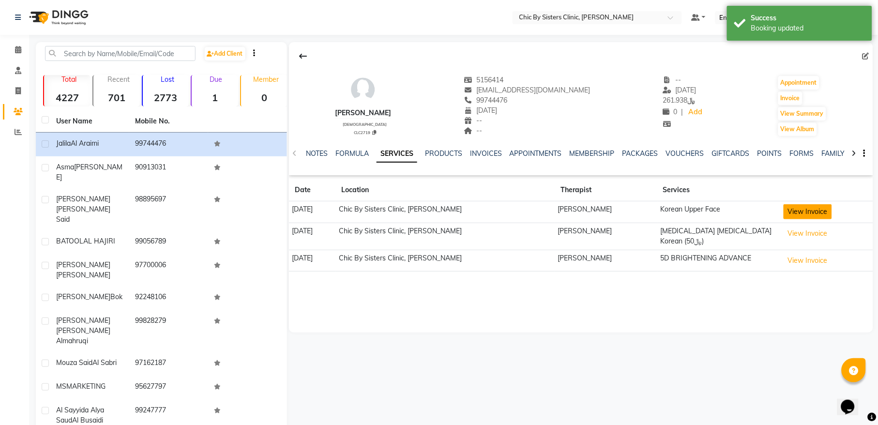
click at [814, 215] on button "View Invoice" at bounding box center [808, 211] width 48 height 15
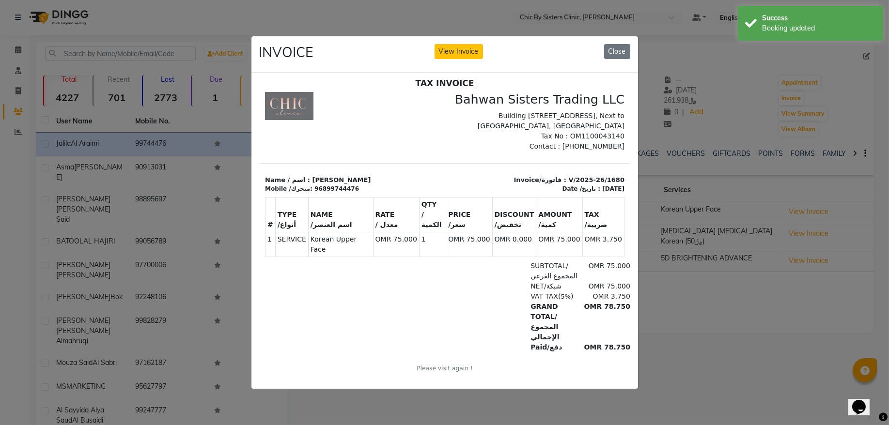
scroll to position [8, 0]
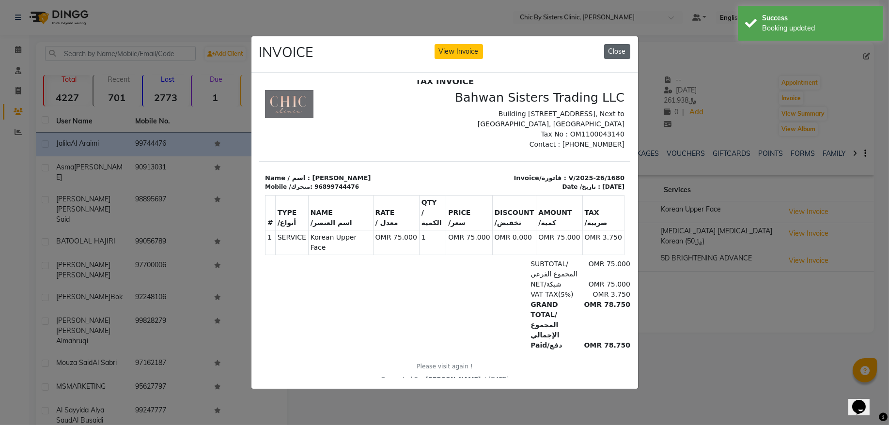
click at [619, 49] on button "Close" at bounding box center [617, 51] width 26 height 15
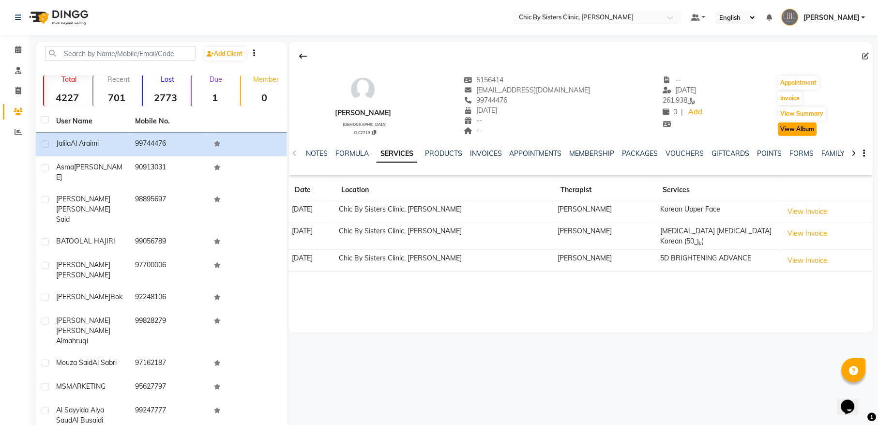
click at [800, 135] on button "View Album" at bounding box center [798, 130] width 39 height 14
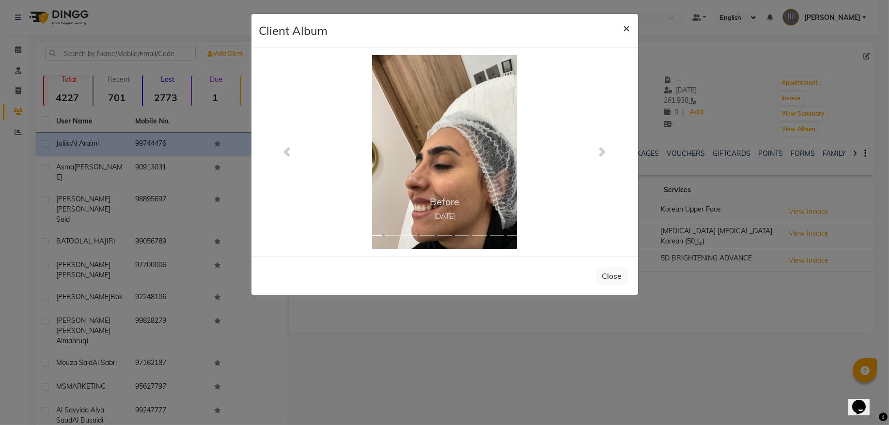
click at [620, 25] on button "×" at bounding box center [626, 27] width 22 height 27
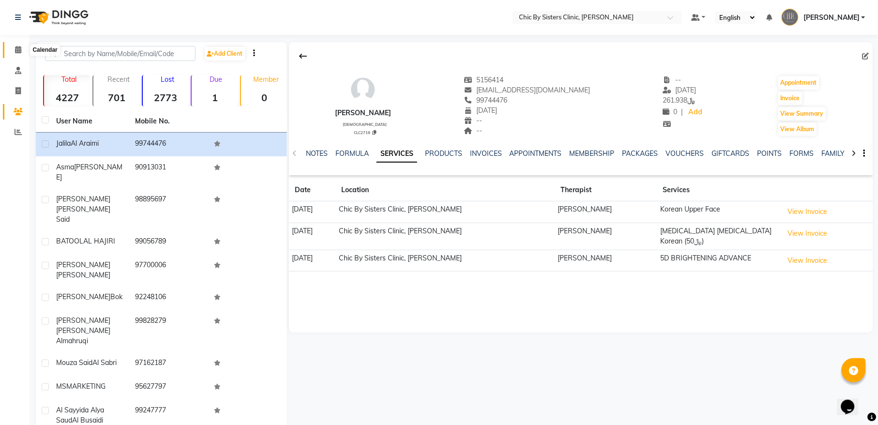
click at [15, 51] on icon at bounding box center [18, 49] width 6 height 7
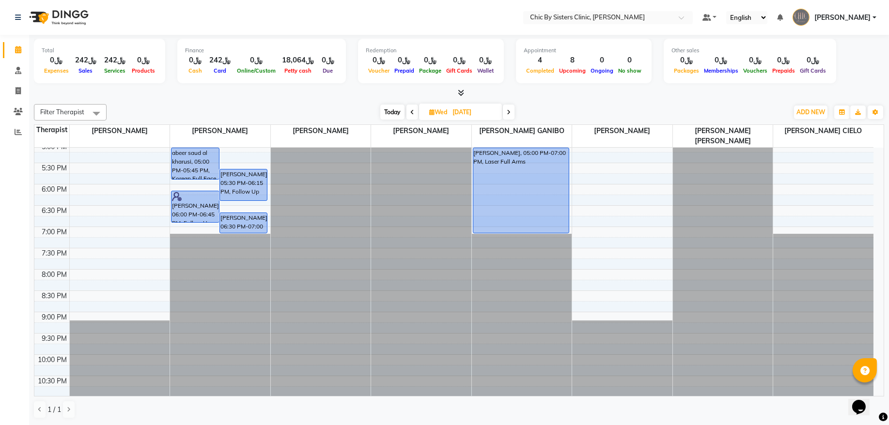
scroll to position [392, 0]
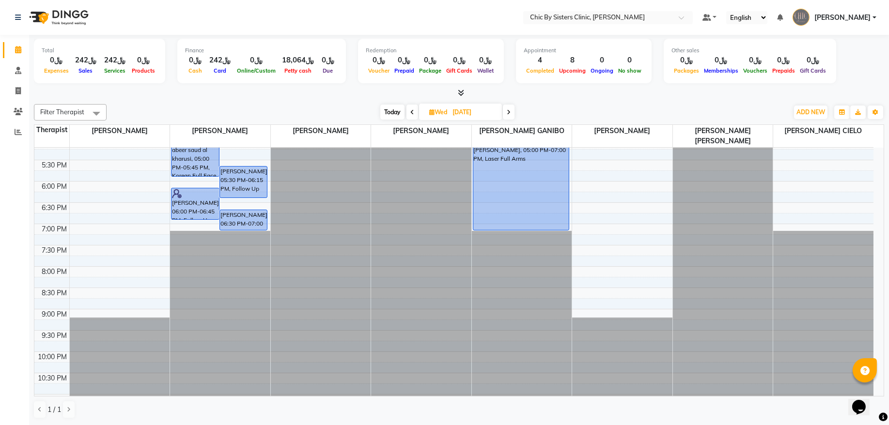
click at [388, 110] on span "Today" at bounding box center [392, 112] width 24 height 15
type input "02-10-2025"
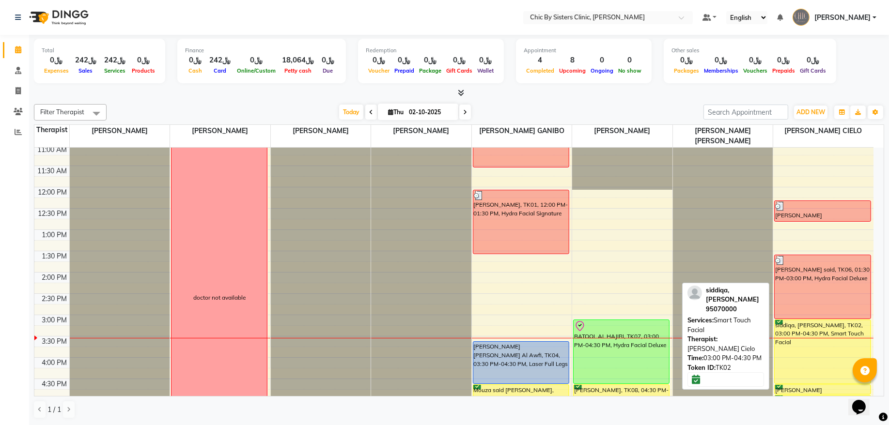
scroll to position [196, 0]
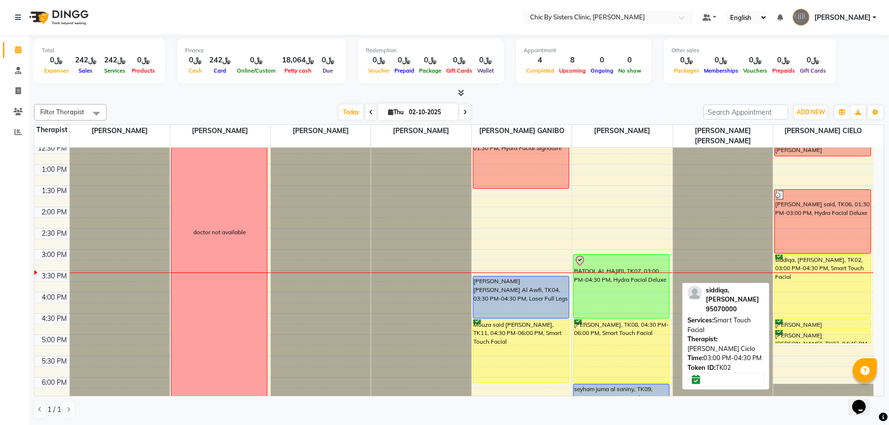
click at [820, 291] on div "siddiqa, [PERSON_NAME], TK02, 03:00 PM-04:30 PM, Smart Touch Facial" at bounding box center [822, 286] width 96 height 63
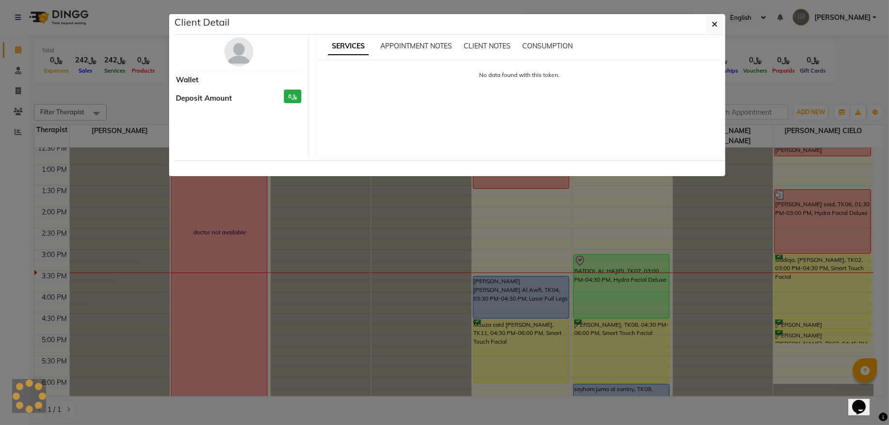
select select "6"
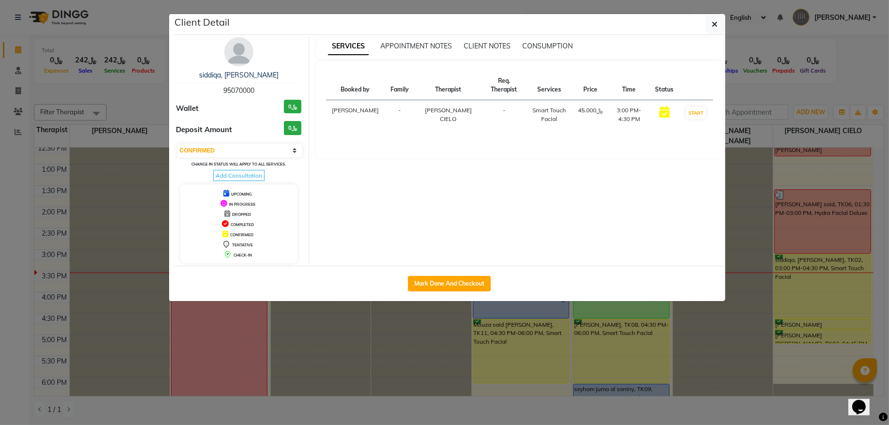
click at [234, 89] on span "95070000" at bounding box center [238, 90] width 31 height 9
copy span "95070000"
click at [718, 27] on button "button" at bounding box center [714, 24] width 18 height 18
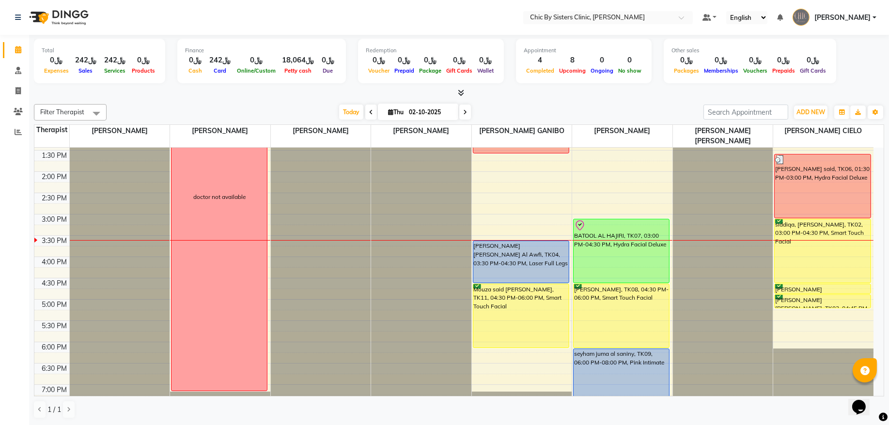
scroll to position [261, 0]
